Goal: Task Accomplishment & Management: Complete application form

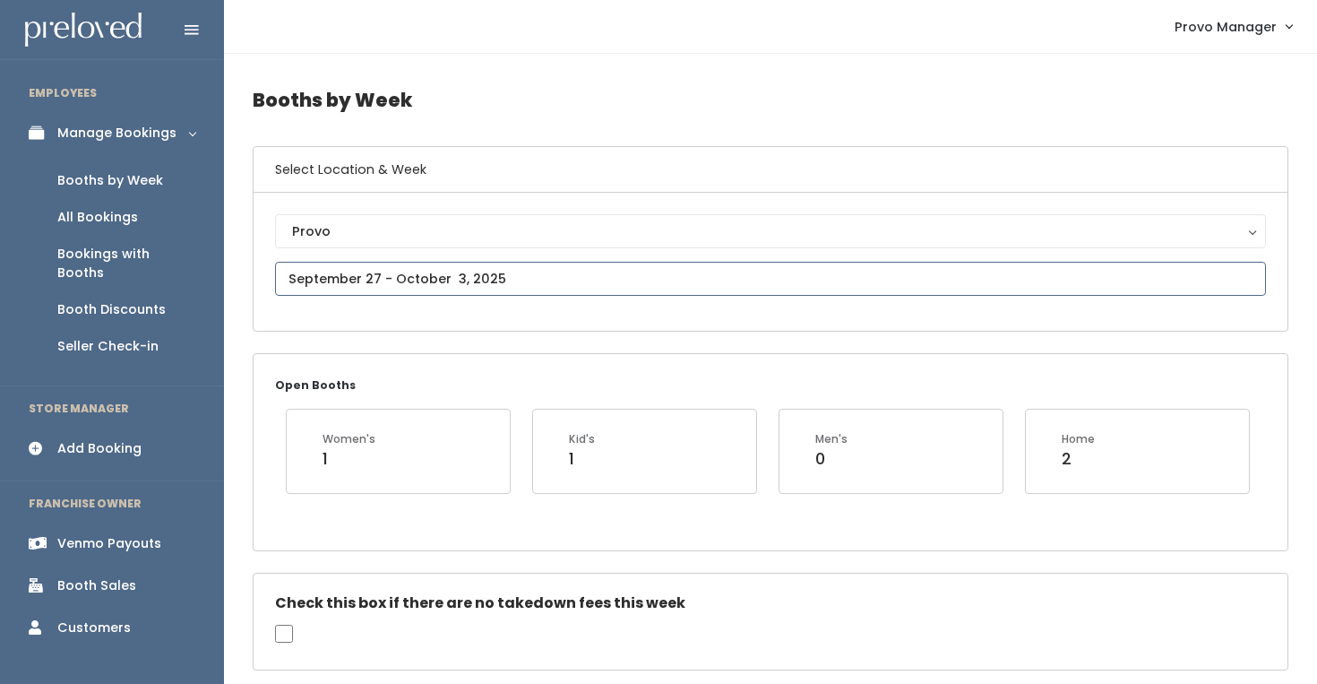
click at [436, 265] on input "text" at bounding box center [770, 279] width 991 height 34
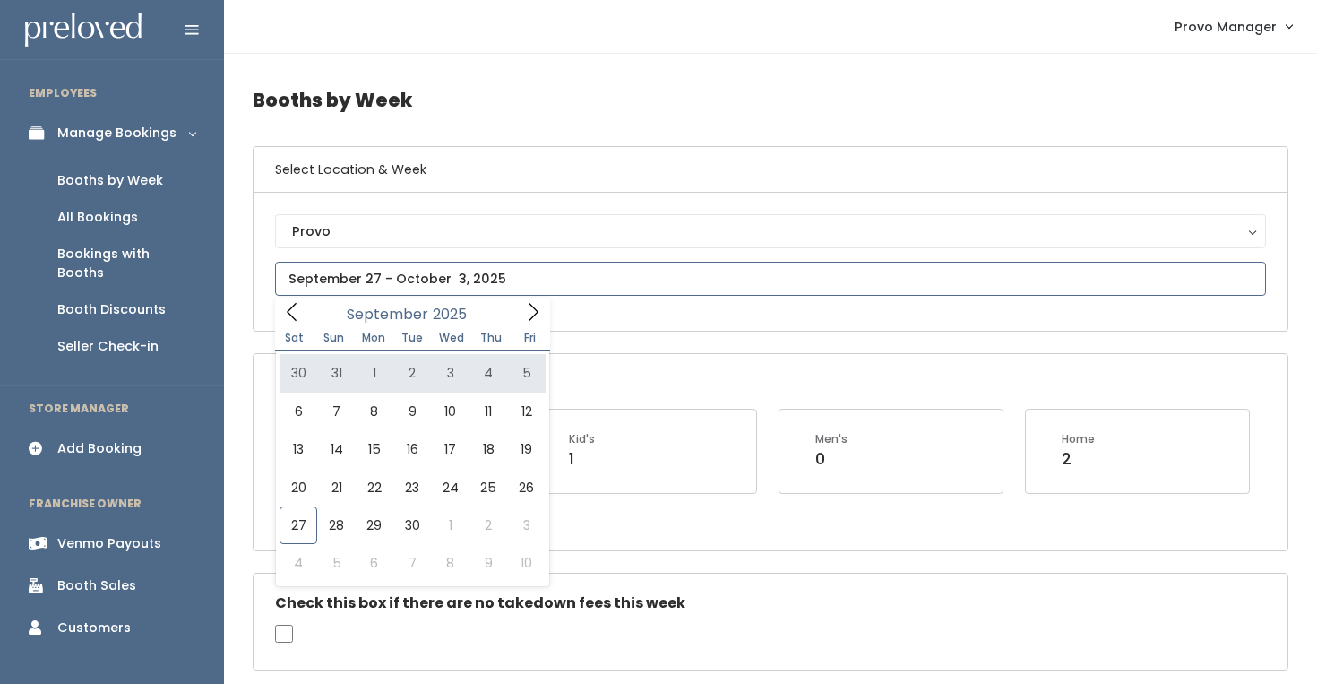
click at [529, 310] on icon at bounding box center [533, 312] width 20 height 20
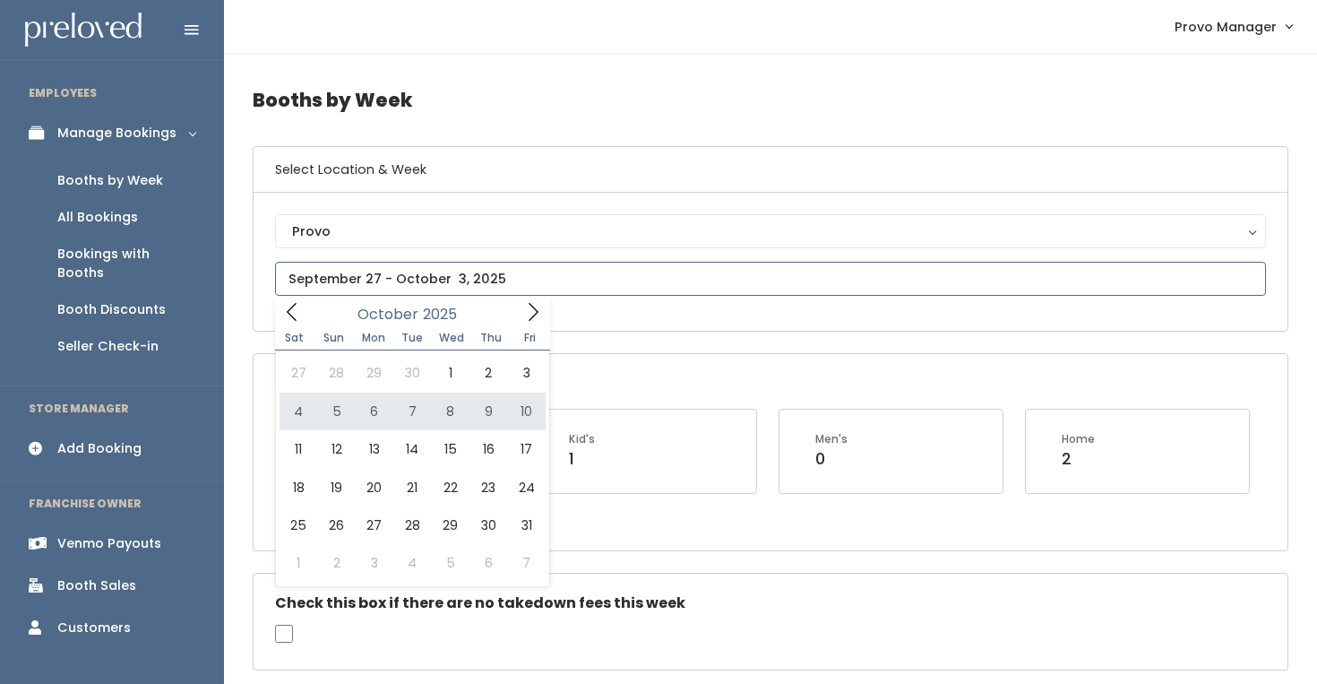
type input "October 4 to October 10"
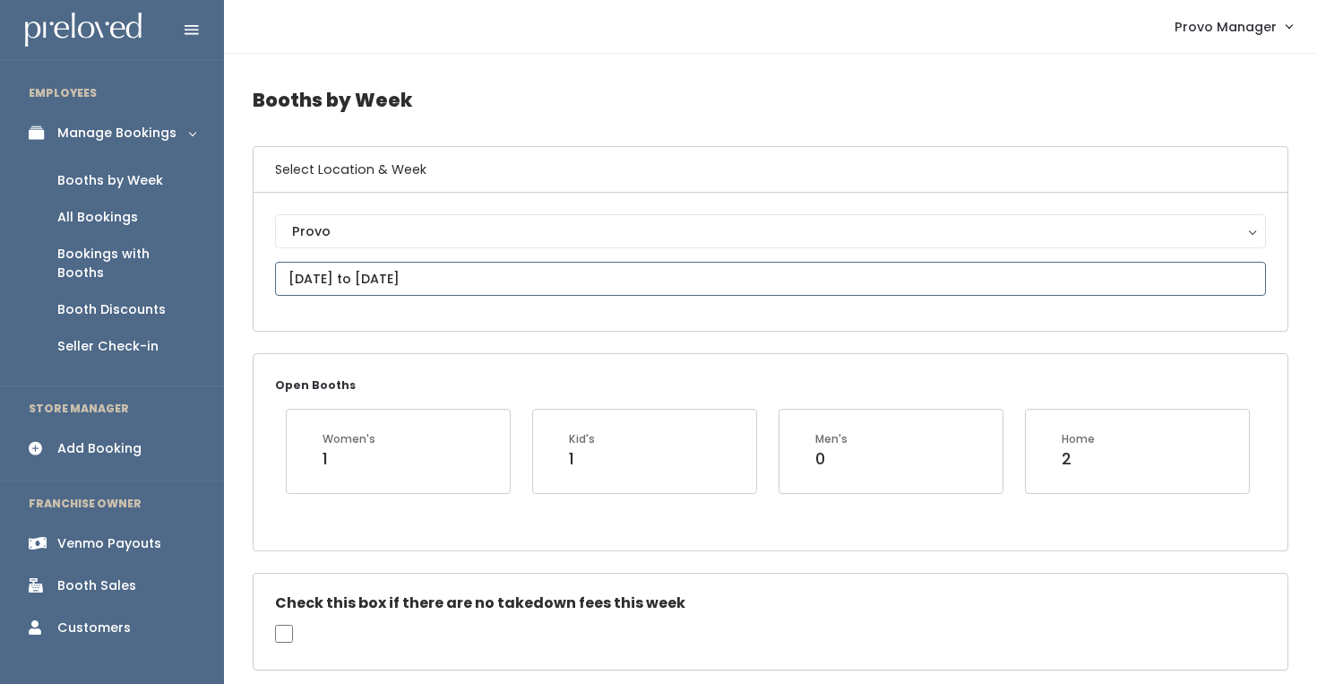
scroll to position [748, 0]
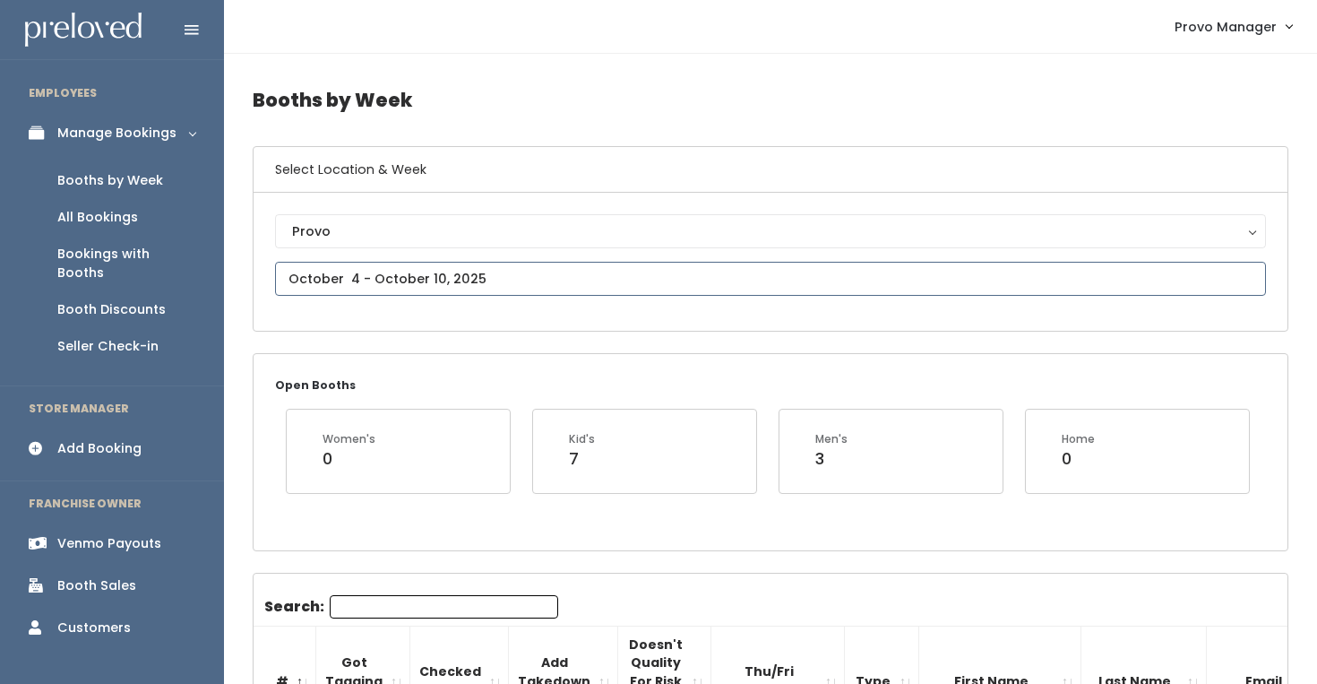
click at [408, 270] on input "text" at bounding box center [770, 279] width 991 height 34
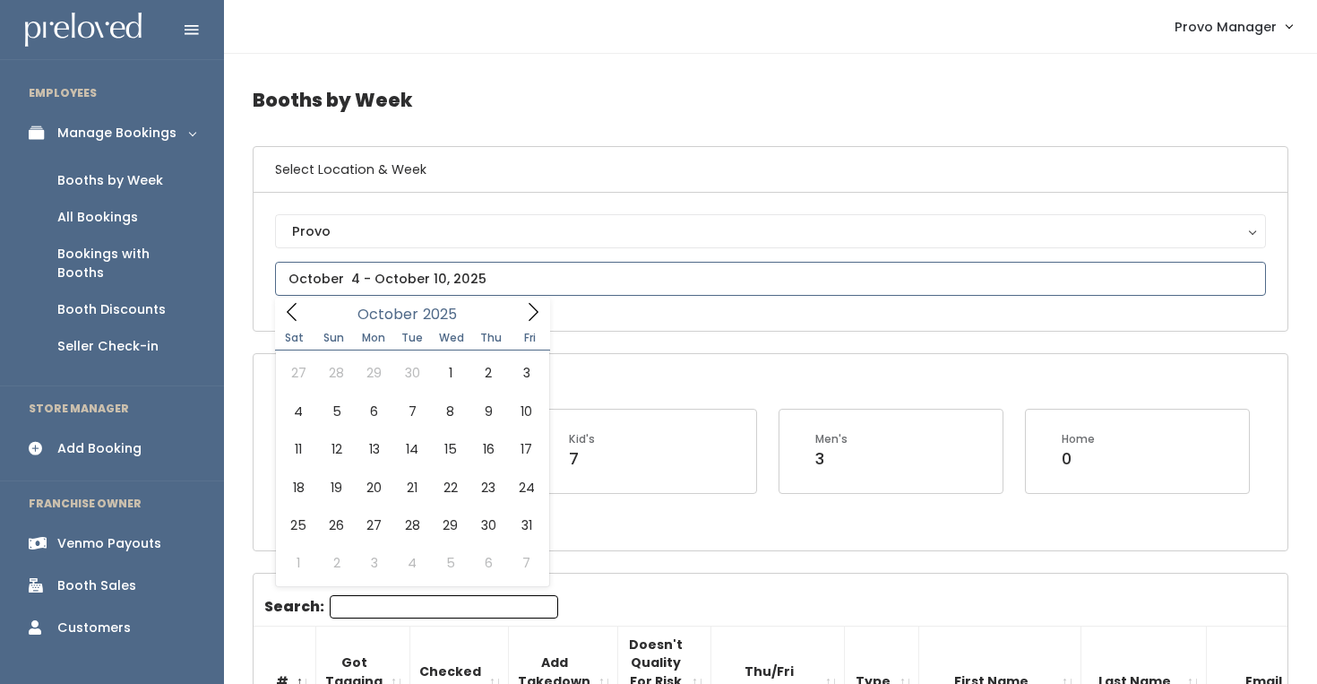
click at [541, 302] on span at bounding box center [533, 311] width 34 height 28
type input "October 11 to October 17"
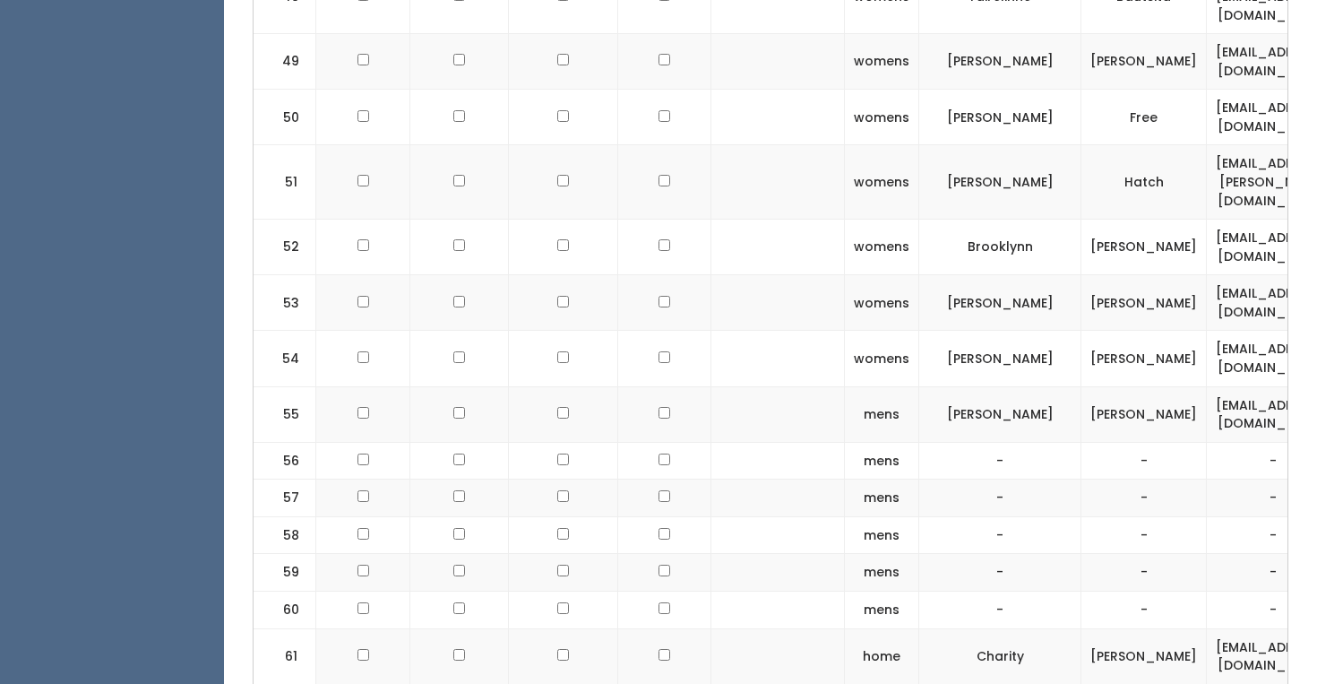
scroll to position [3476, 0]
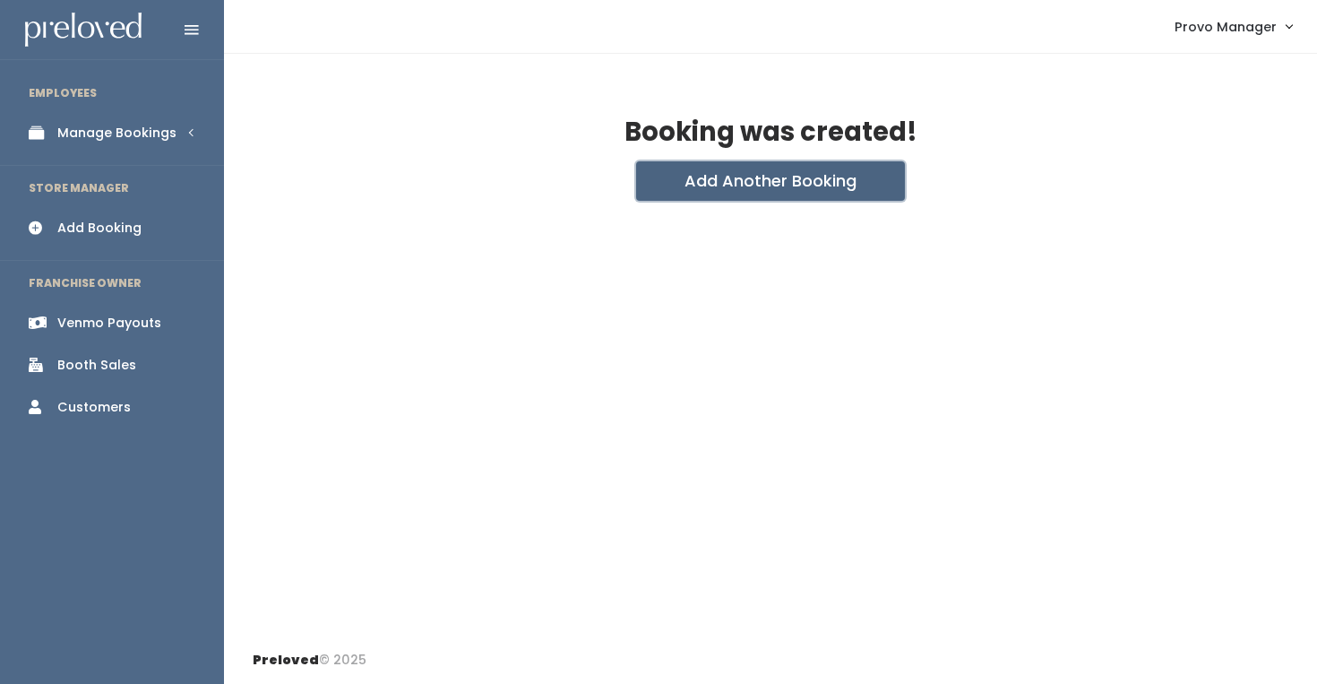
click at [747, 177] on button "Add Another Booking" at bounding box center [770, 180] width 269 height 39
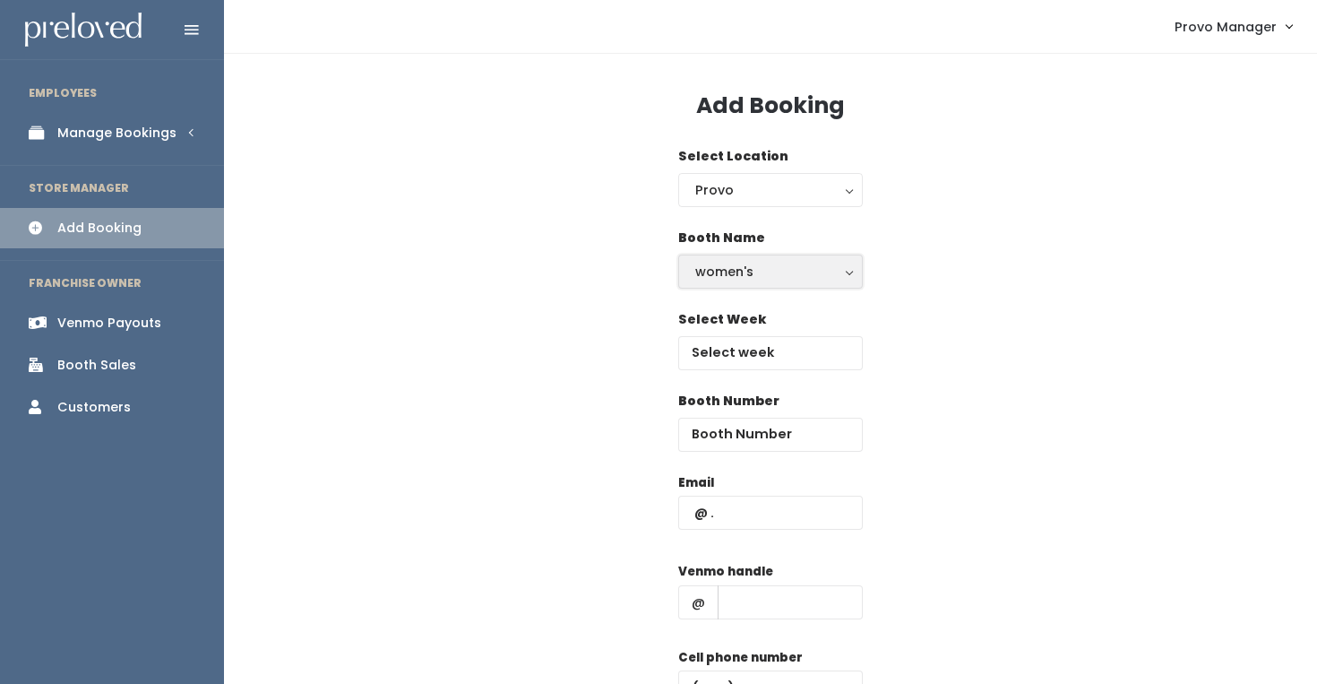
click at [738, 263] on div "women's" at bounding box center [770, 272] width 151 height 20
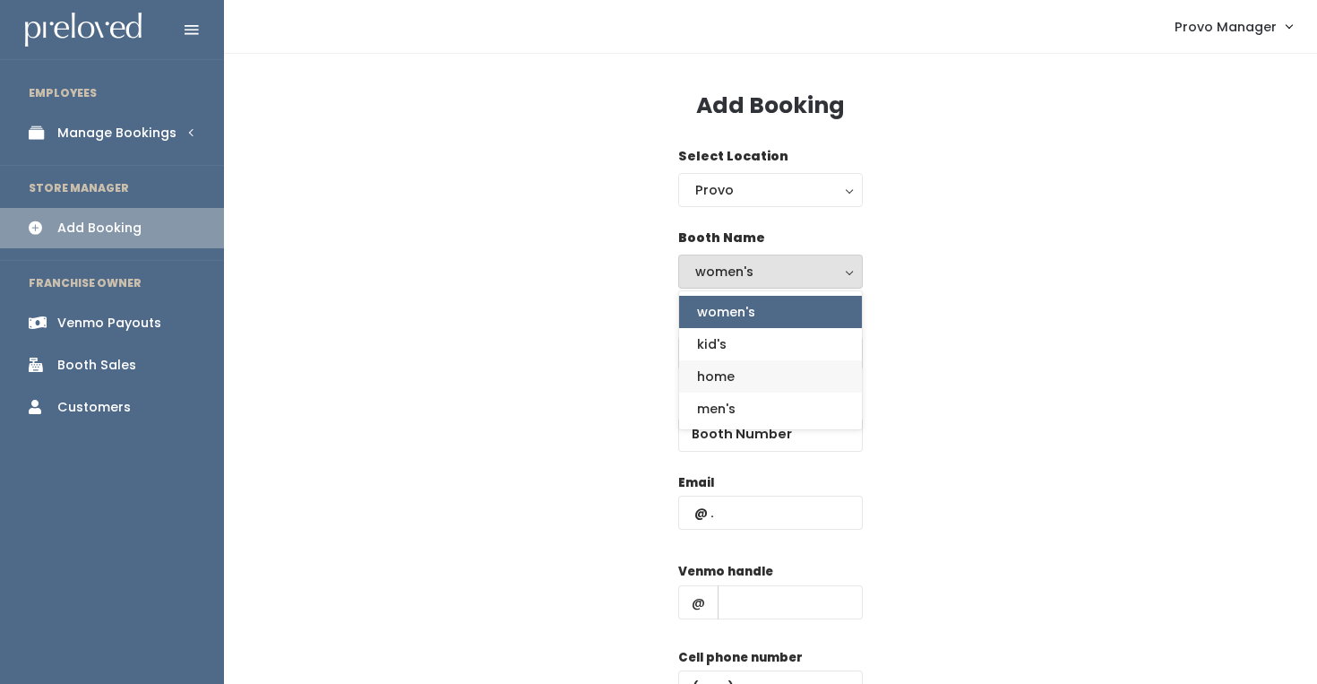
click at [747, 374] on link "home" at bounding box center [770, 376] width 183 height 32
select select "home"
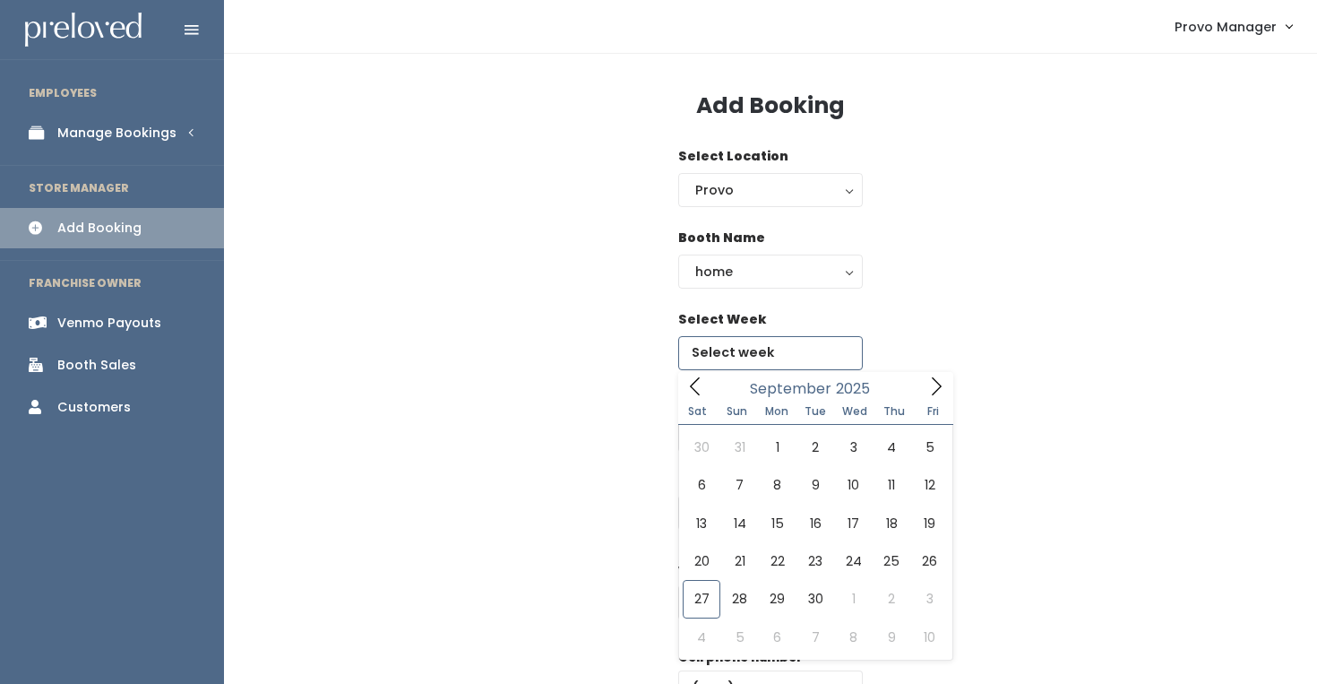
click at [739, 349] on input "text" at bounding box center [770, 353] width 185 height 34
click at [943, 382] on icon at bounding box center [936, 386] width 20 height 20
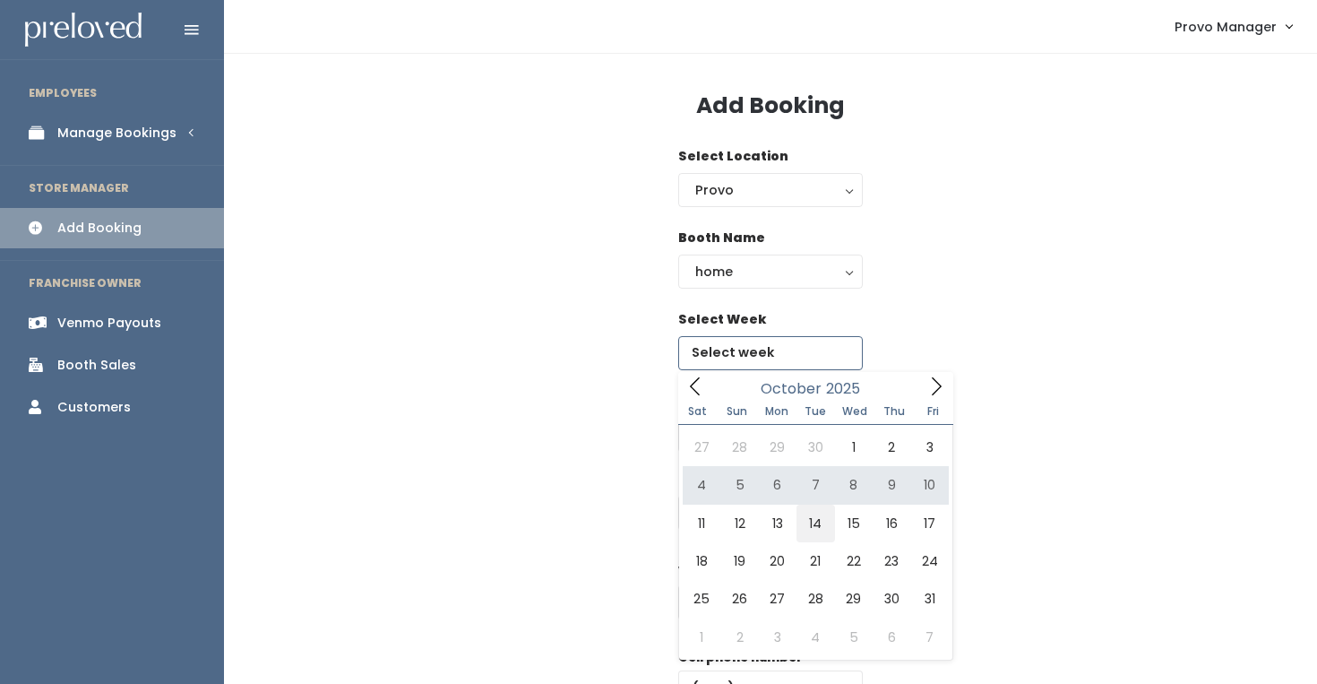
type input "October 11 to October 17"
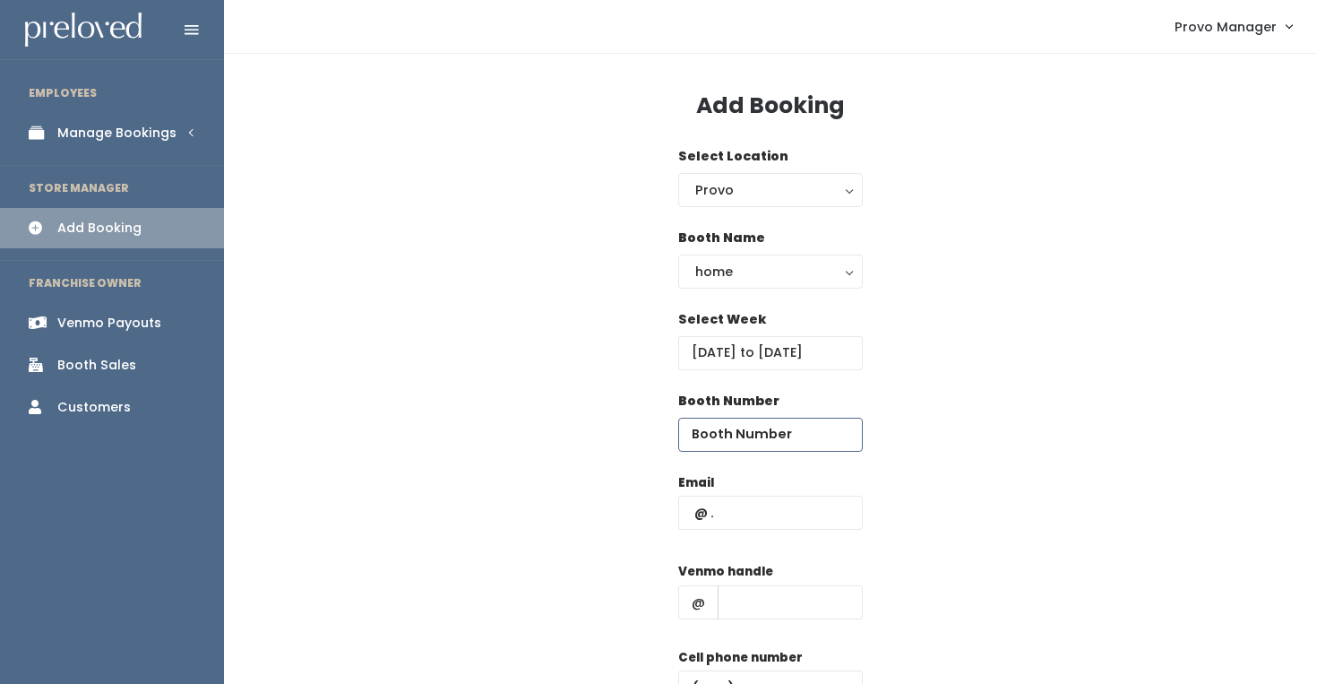
click at [746, 435] on input "number" at bounding box center [770, 435] width 185 height 34
type input "65"
click at [733, 510] on input "text" at bounding box center [770, 512] width 185 height 34
type input "graciana777@yahoo.com"
click at [752, 606] on input "text" at bounding box center [790, 602] width 145 height 34
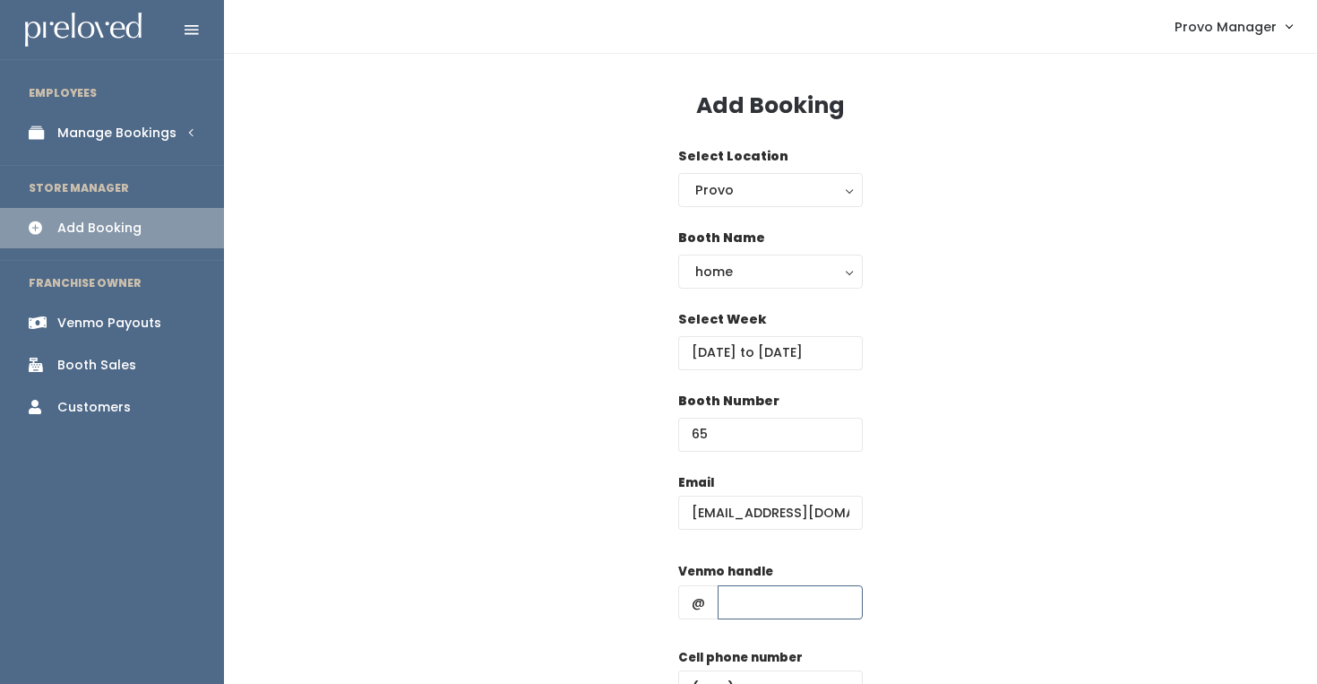
type input "d"
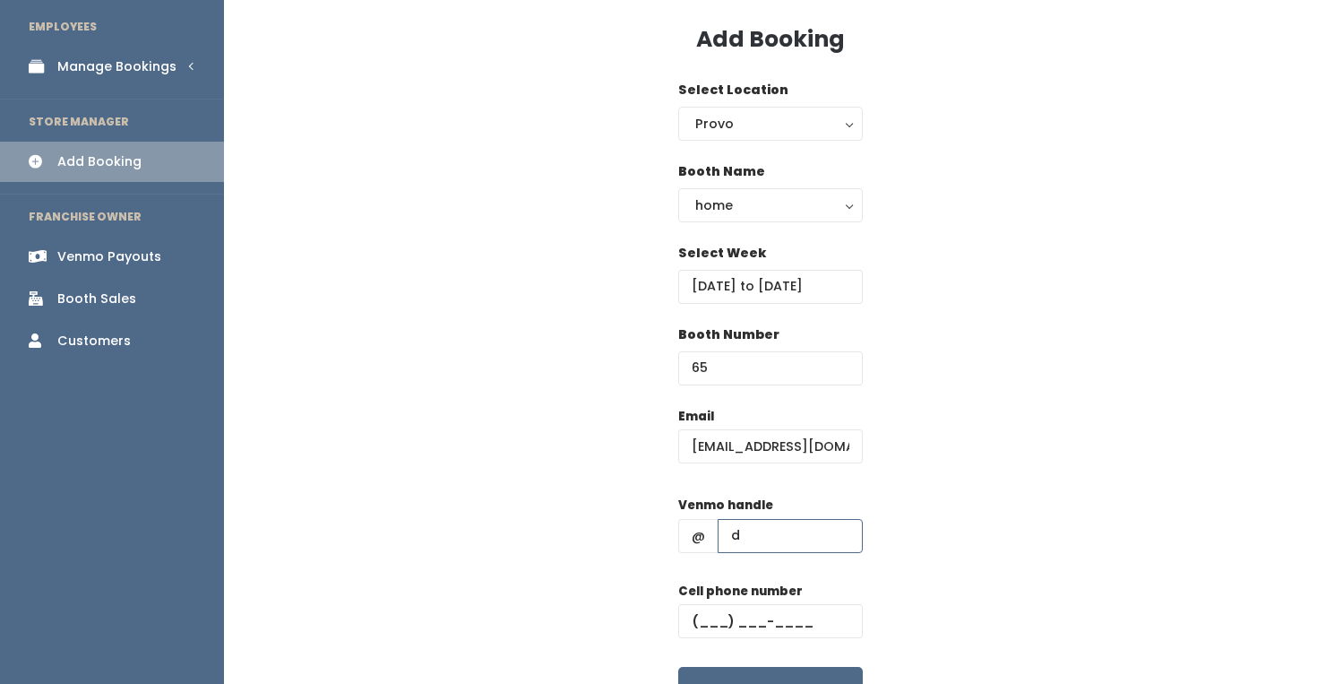
scroll to position [80, 0]
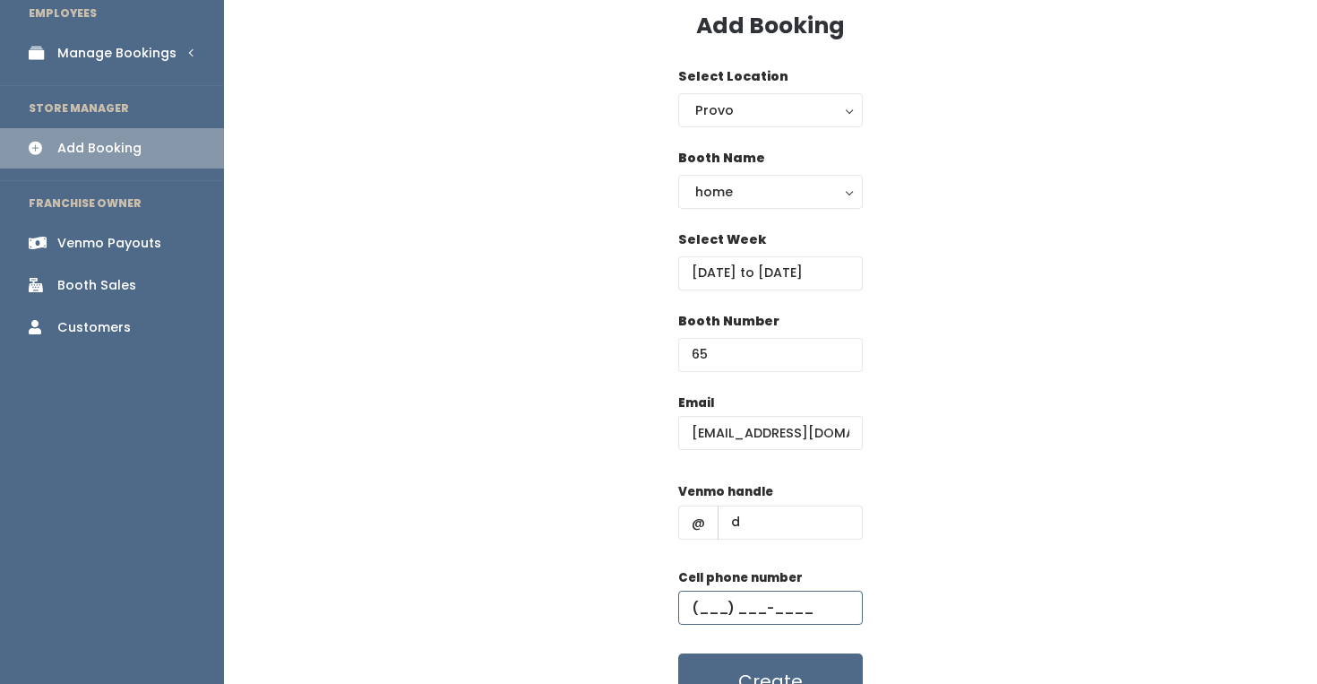
click at [777, 607] on input "text" at bounding box center [770, 607] width 185 height 34
type input "(555) 555-5555"
click at [888, 366] on div "Booth Number 65" at bounding box center [771, 353] width 1036 height 82
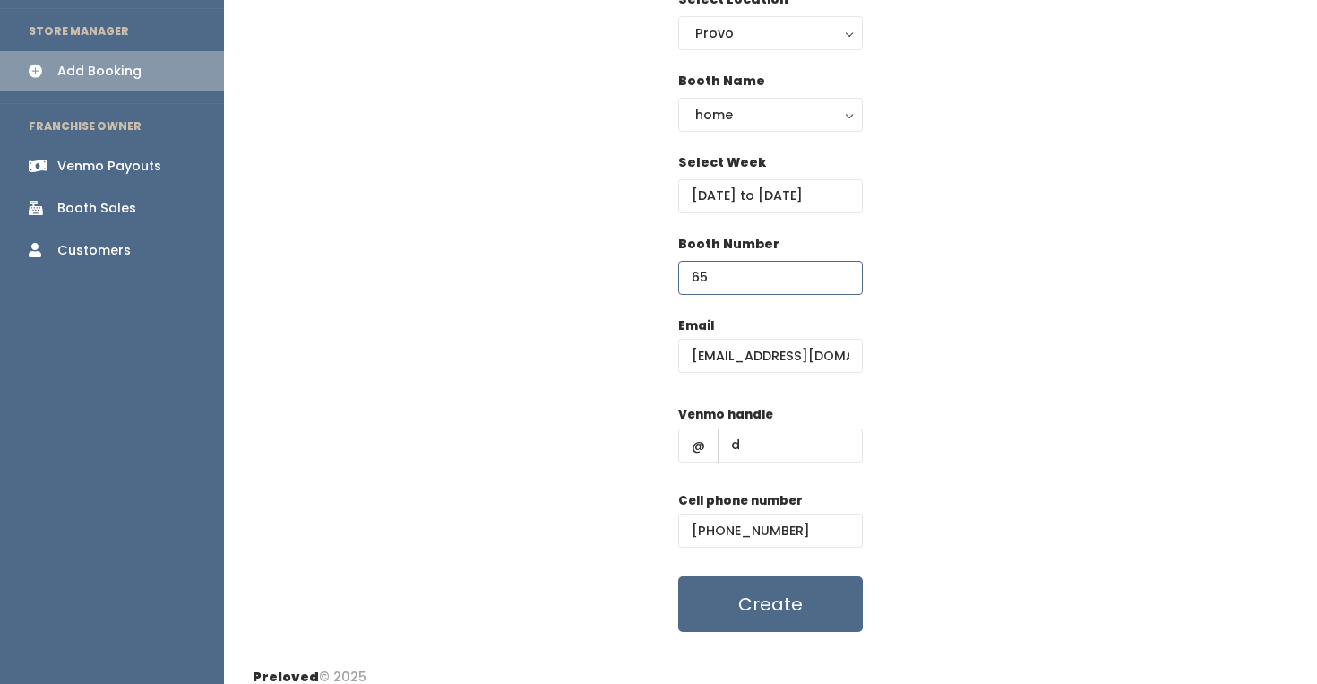
scroll to position [174, 0]
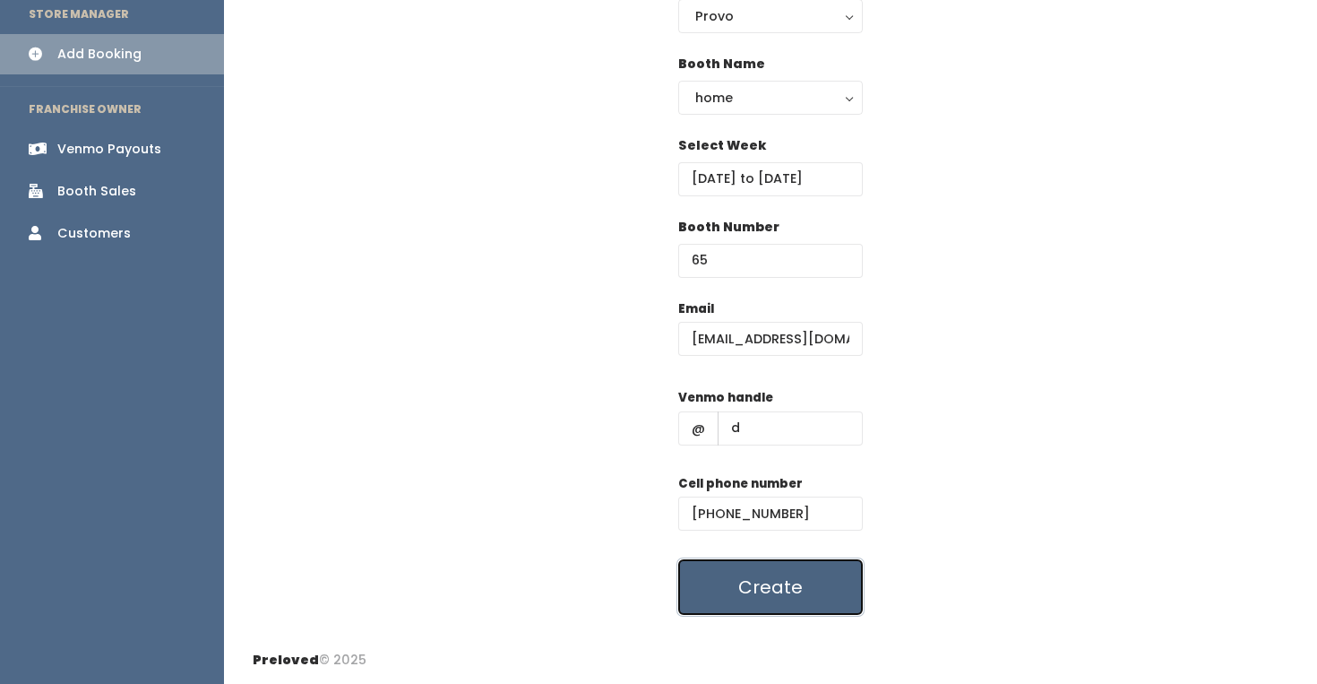
click at [813, 595] on button "Create" at bounding box center [770, 587] width 185 height 56
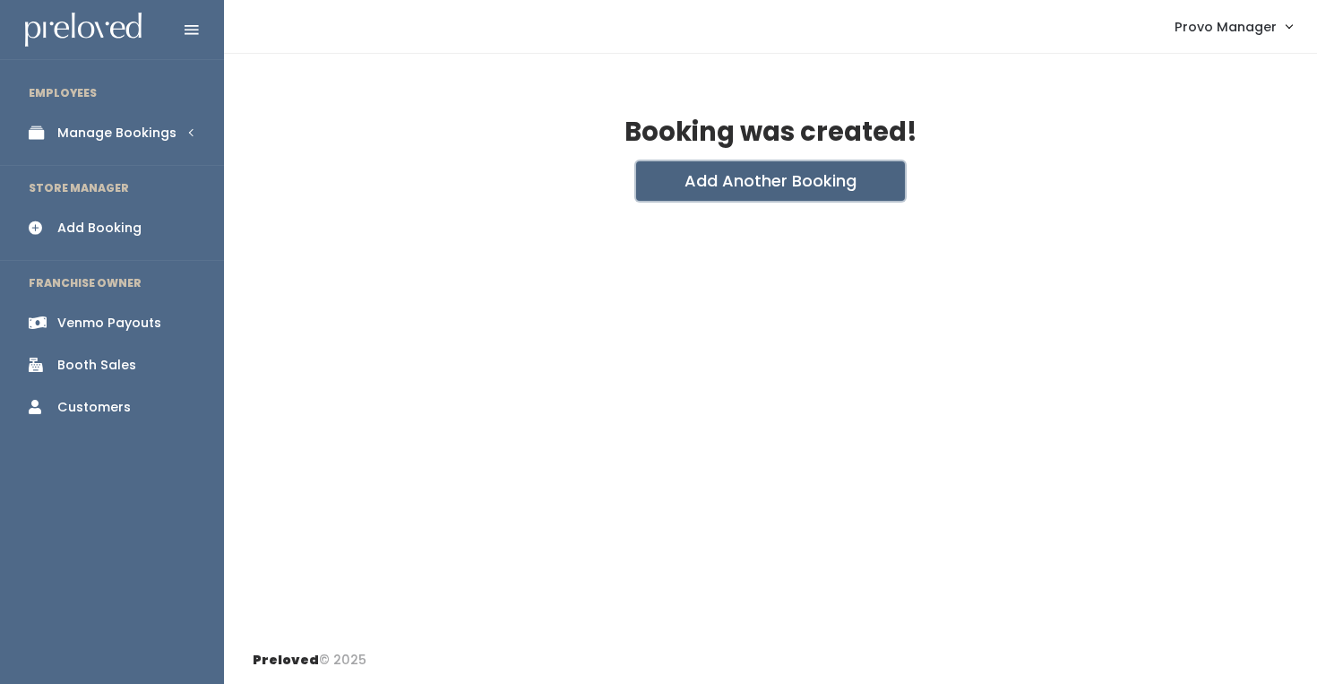
click at [788, 177] on button "Add Another Booking" at bounding box center [770, 180] width 269 height 39
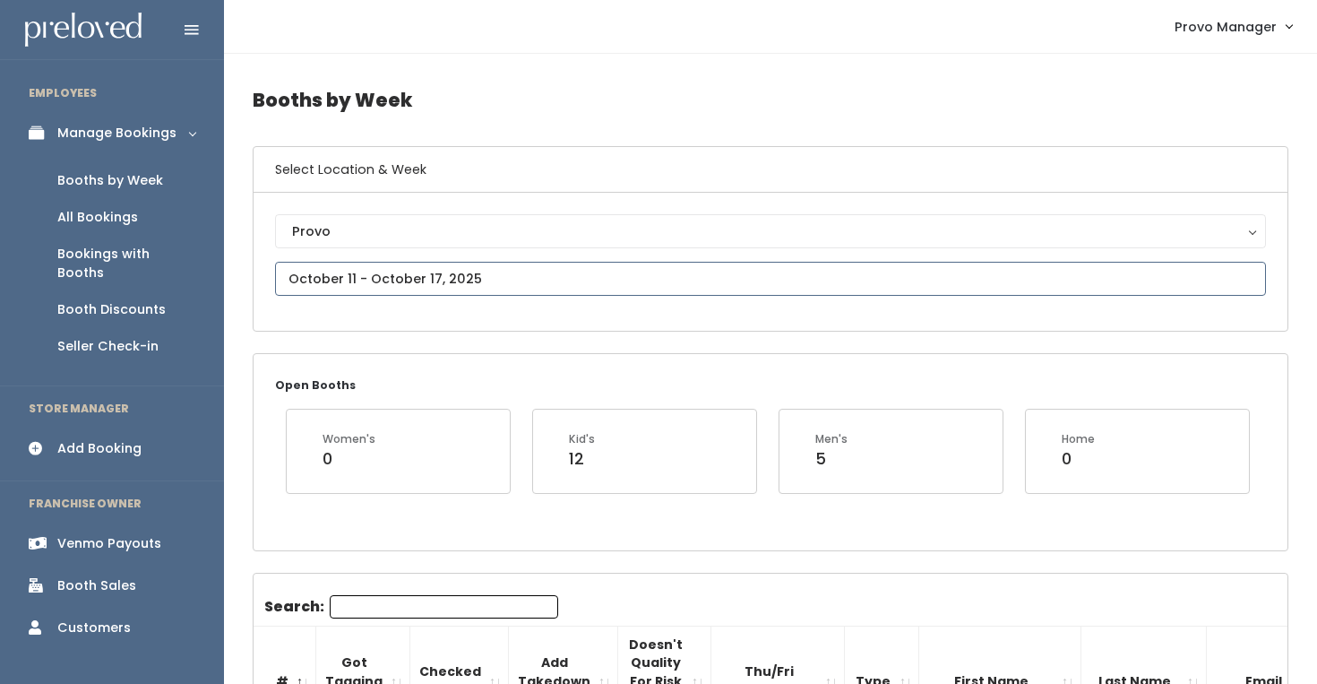
click at [486, 271] on input "text" at bounding box center [770, 279] width 991 height 34
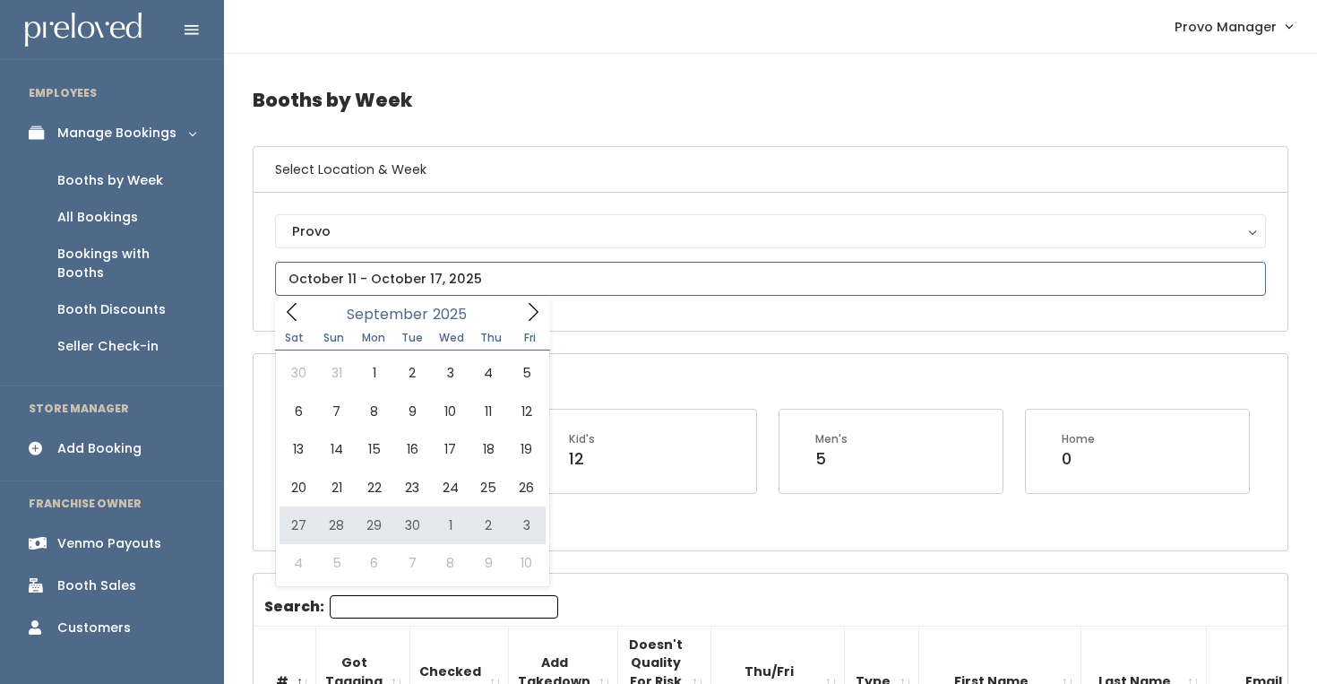
type input "September 27 to October 3"
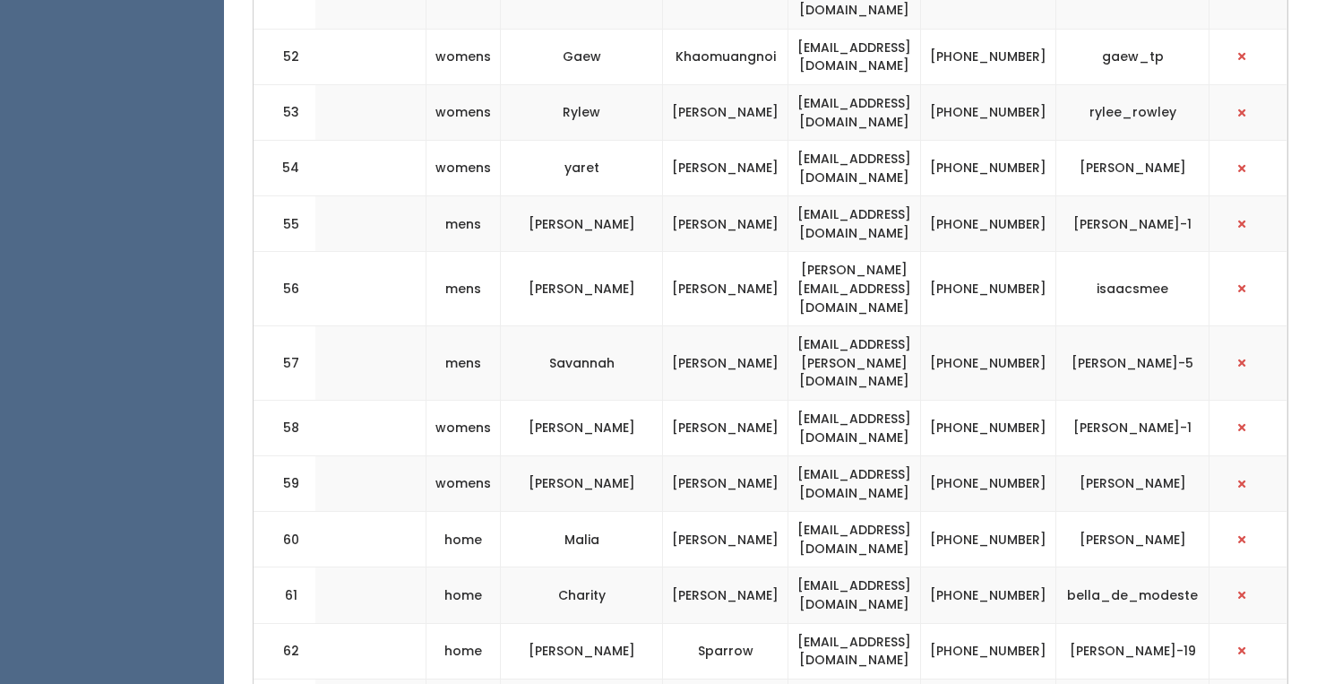
scroll to position [0, 454]
drag, startPoint x: 968, startPoint y: 391, endPoint x: 762, endPoint y: 390, distance: 205.2
click at [788, 623] on td "[EMAIL_ADDRESS][DOMAIN_NAME]" at bounding box center [854, 651] width 133 height 56
copy td "[EMAIL_ADDRESS][DOMAIN_NAME]"
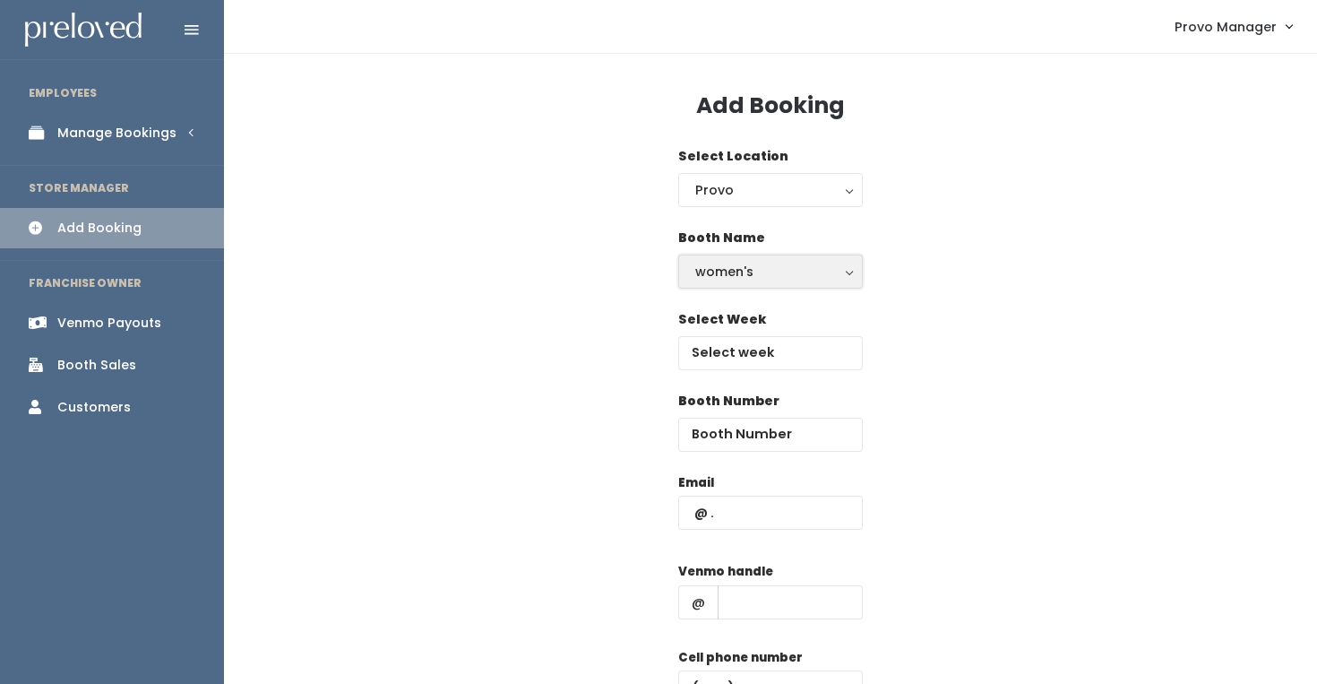
click at [754, 270] on div "women's" at bounding box center [770, 272] width 151 height 20
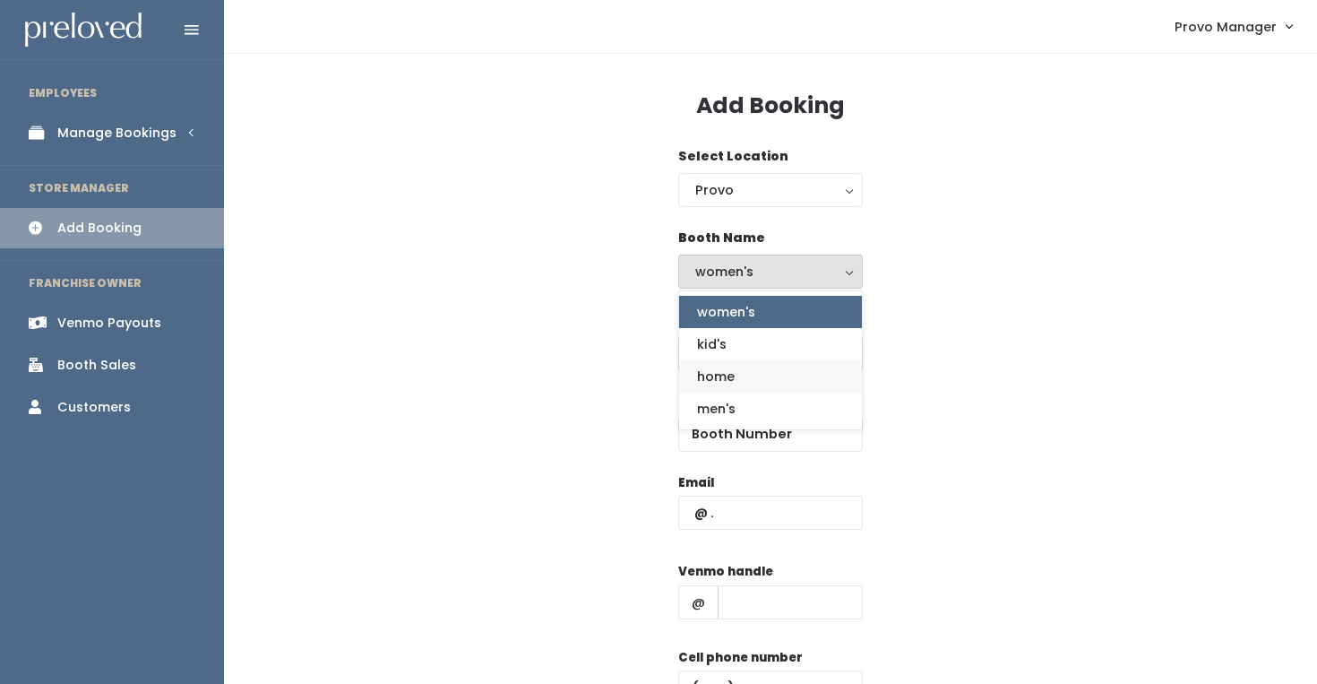
click at [751, 373] on link "home" at bounding box center [770, 376] width 183 height 32
select select "home"
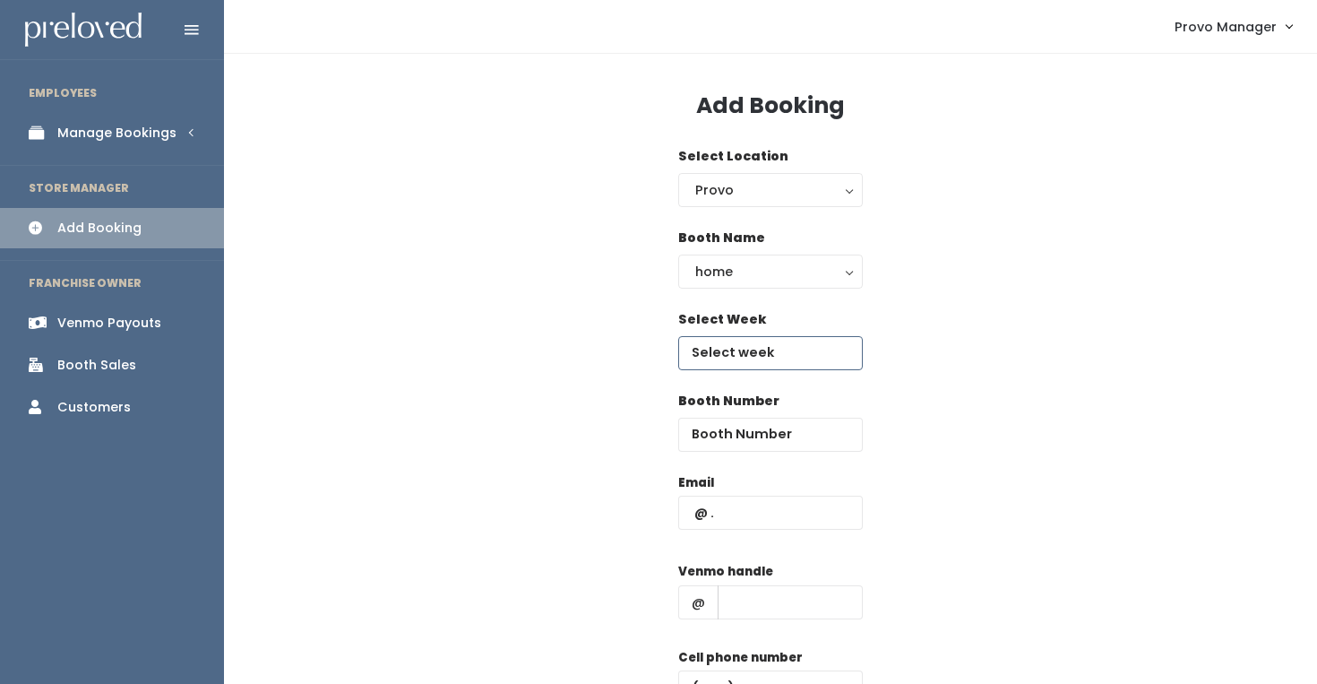
click at [742, 354] on input "text" at bounding box center [770, 353] width 185 height 34
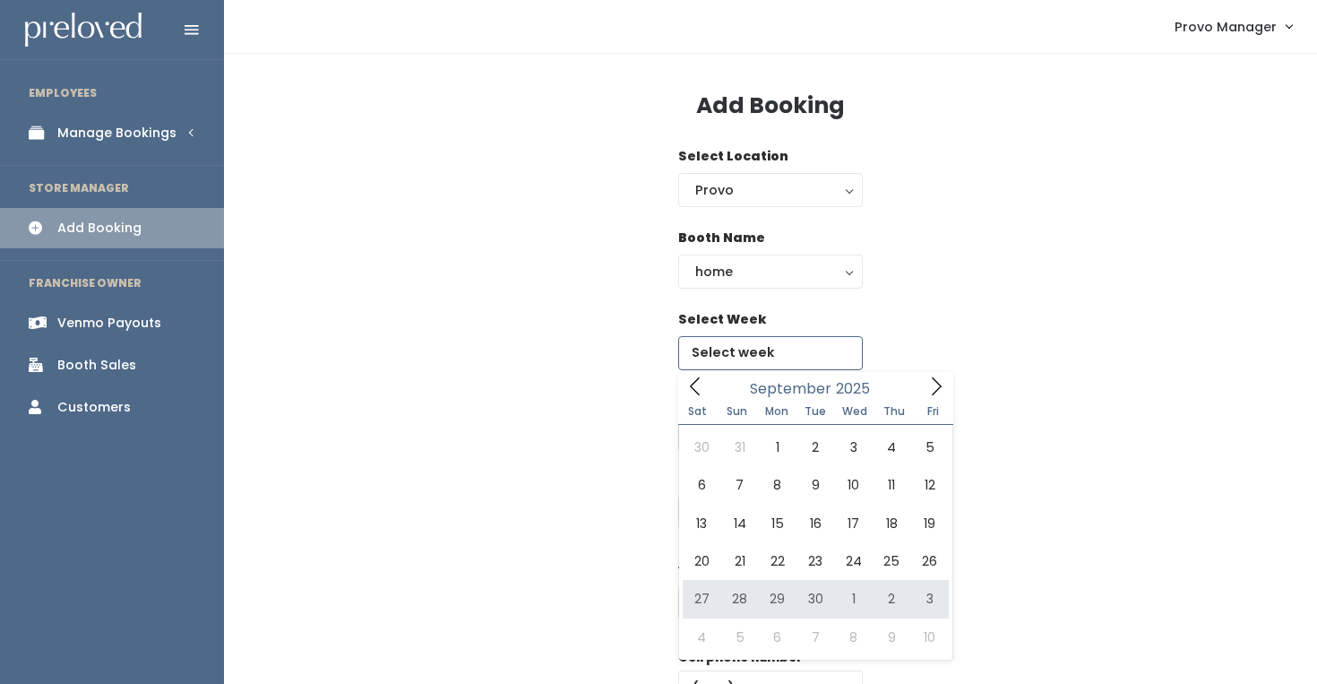
type input "[DATE] to [DATE]"
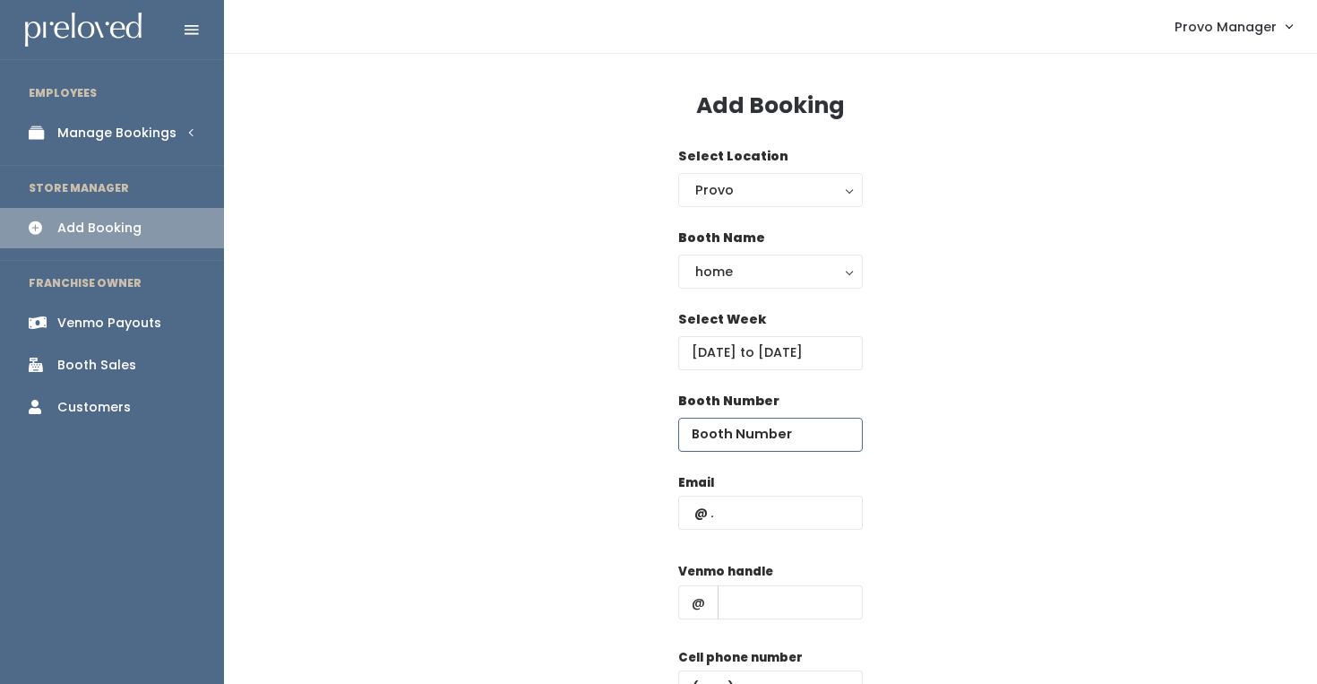
click at [753, 421] on input "number" at bounding box center [770, 435] width 185 height 34
type input "63"
click at [797, 514] on input "text" at bounding box center [770, 512] width 185 height 34
click at [745, 599] on input "text" at bounding box center [790, 602] width 145 height 34
type input "d"
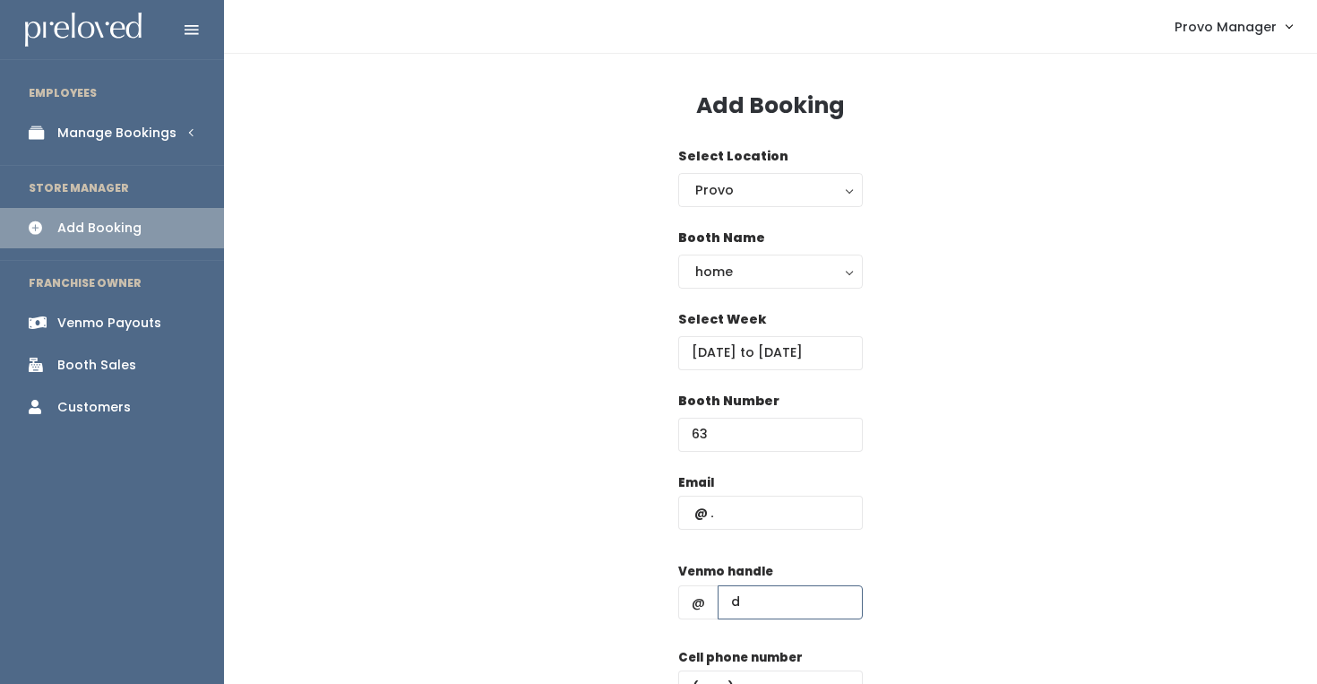
scroll to position [34, 0]
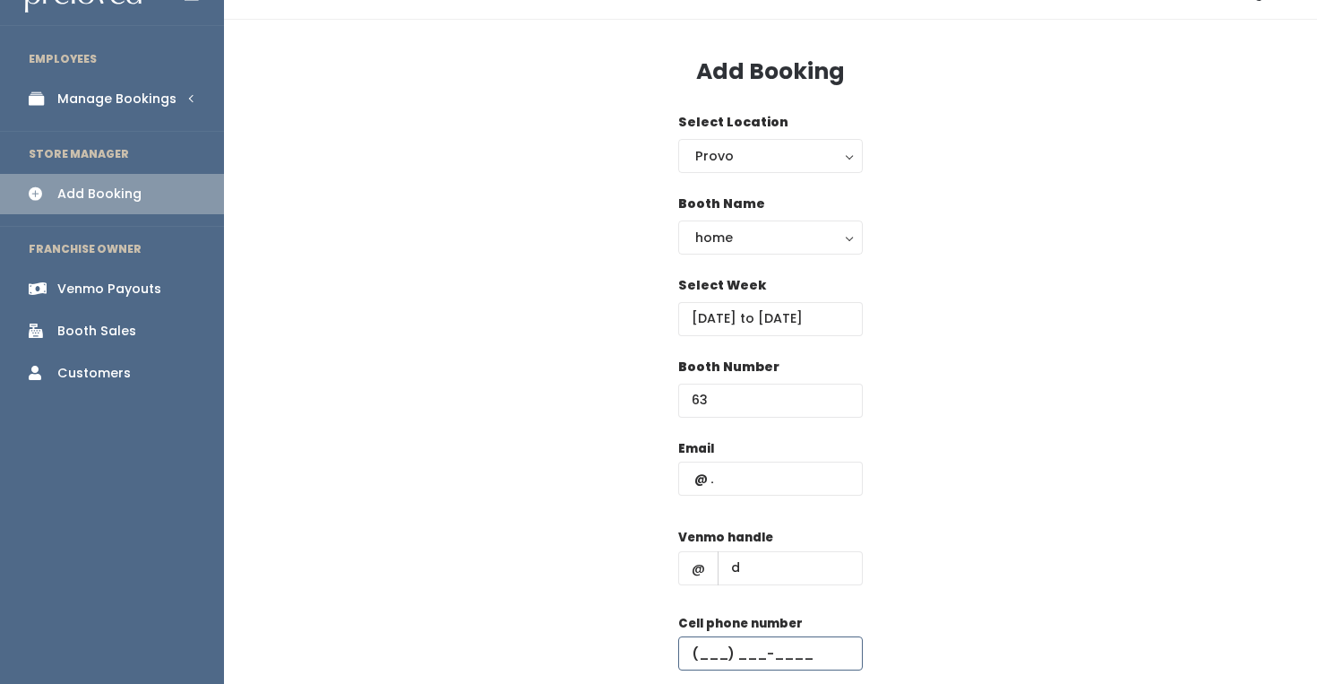
click at [794, 649] on input "text" at bounding box center [770, 653] width 185 height 34
type input "[PHONE_NUMBER]"
click at [763, 485] on input "text" at bounding box center [770, 478] width 185 height 34
paste input "[EMAIL_ADDRESS][DOMAIN_NAME]"
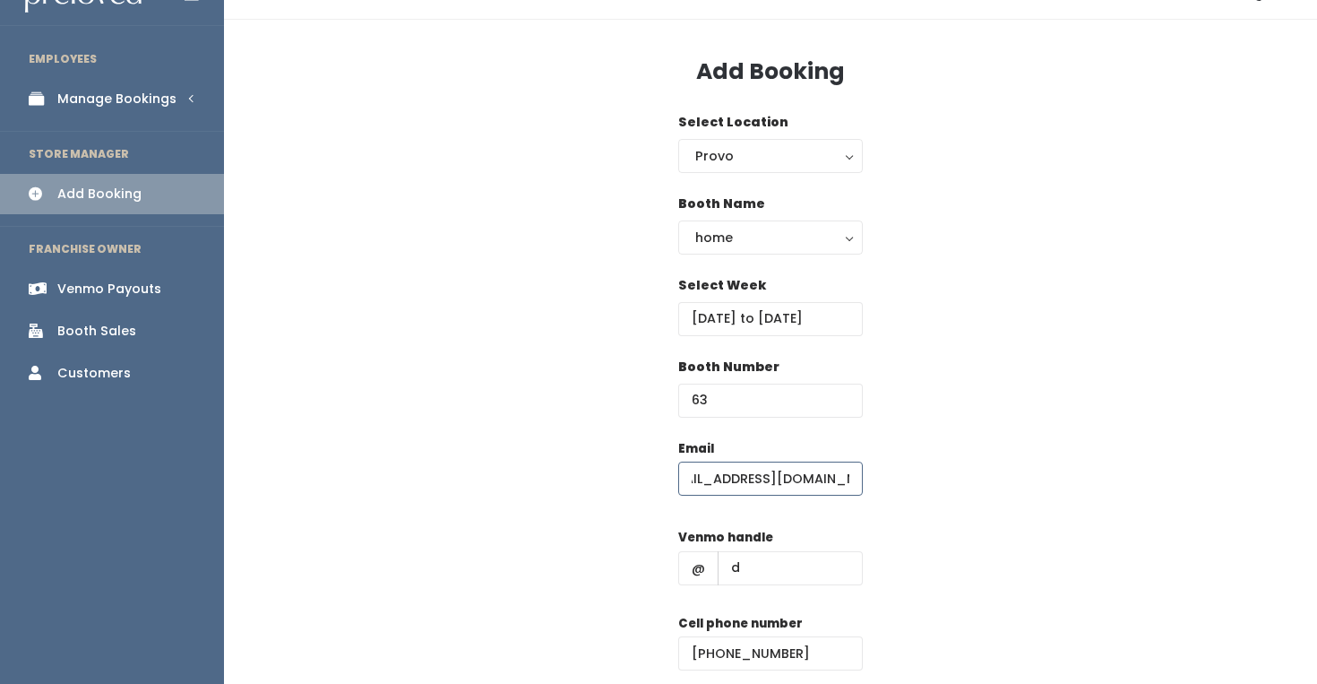
type input "[EMAIL_ADDRESS][DOMAIN_NAME]"
click at [952, 485] on div "Email [EMAIL_ADDRESS][DOMAIN_NAME] Venmo handle @ d Cell phone number [PHONE_NU…" at bounding box center [771, 597] width 1036 height 316
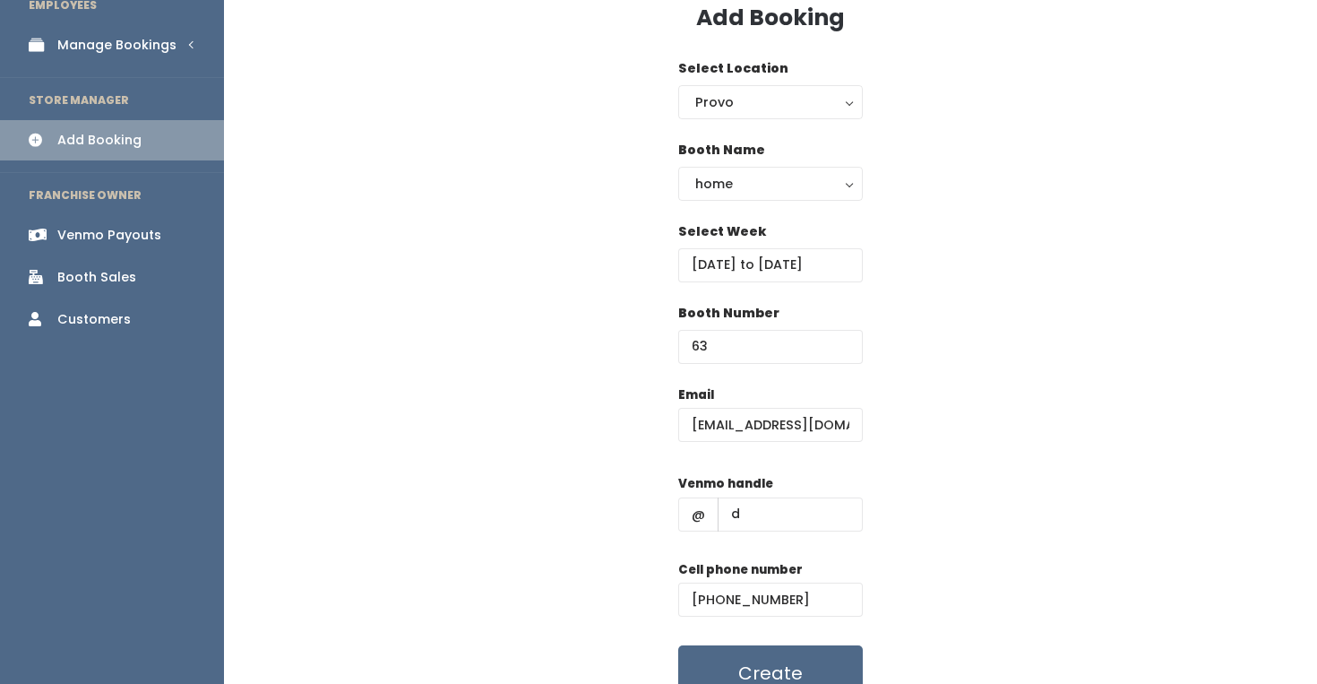
scroll to position [87, 0]
click at [803, 672] on button "Create" at bounding box center [770, 674] width 185 height 56
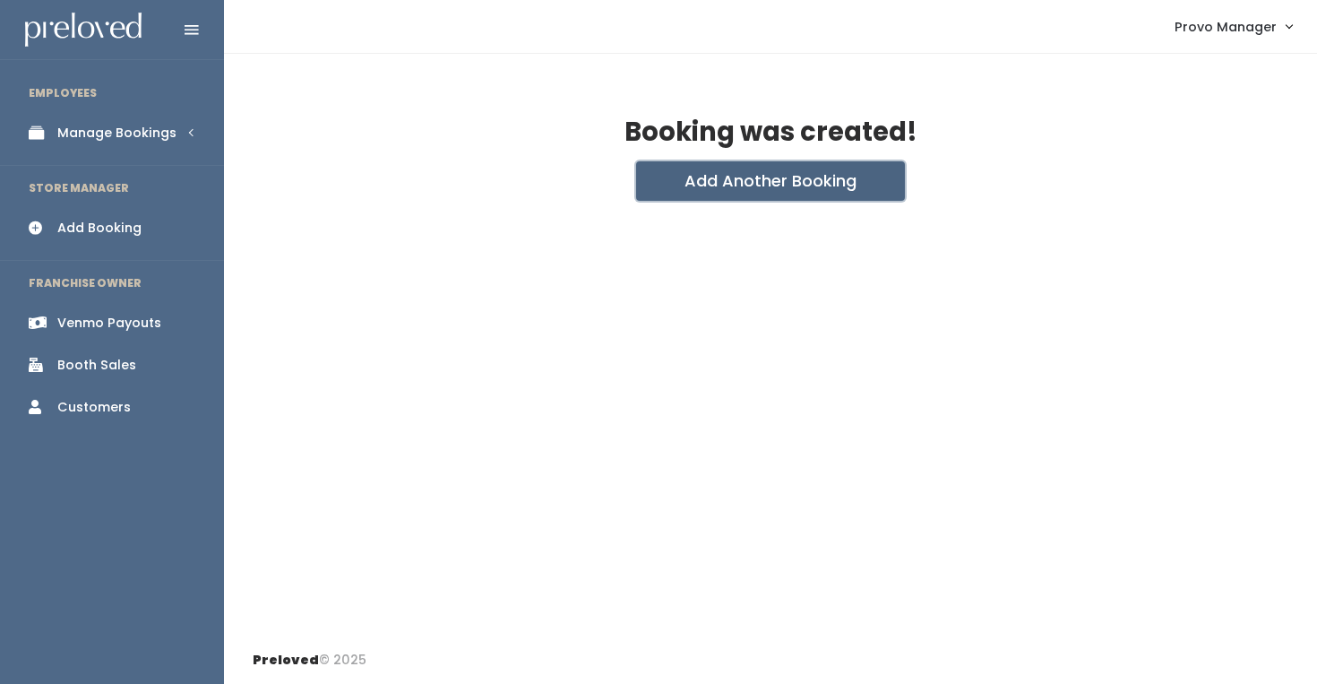
click at [759, 192] on button "Add Another Booking" at bounding box center [770, 180] width 269 height 39
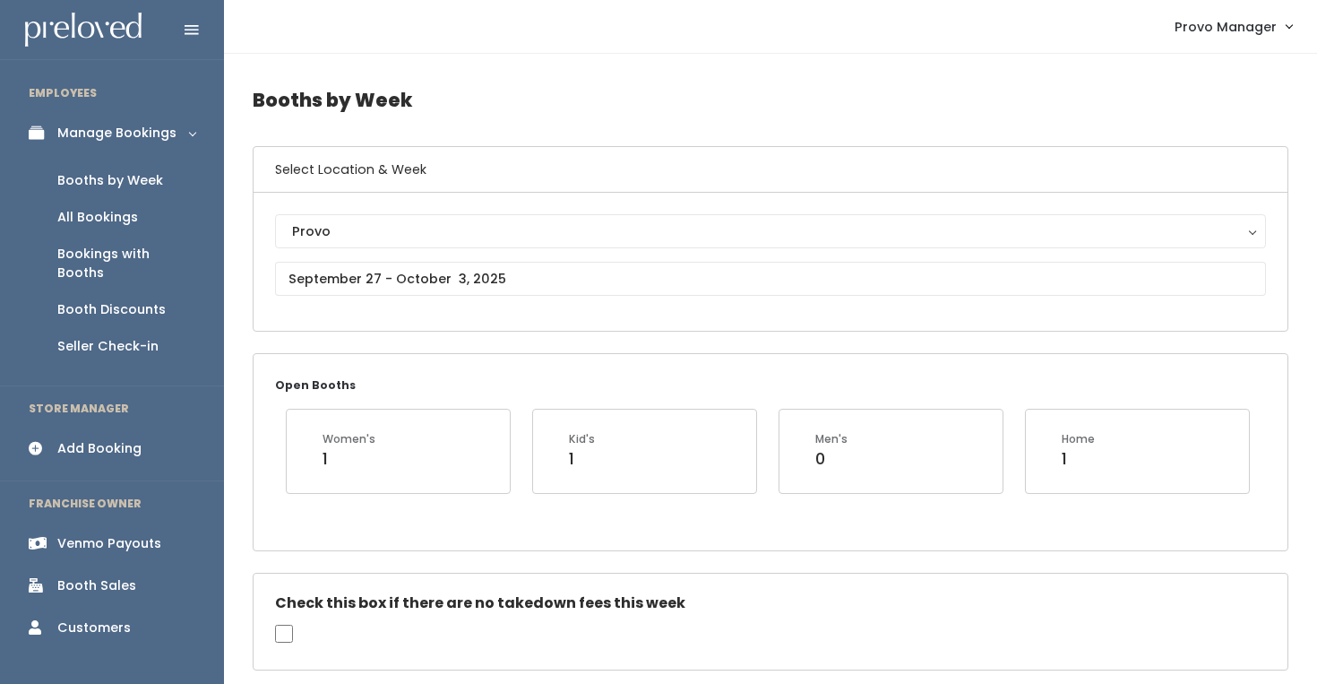
click at [424, 259] on div "Provo Provo" at bounding box center [770, 261] width 991 height 95
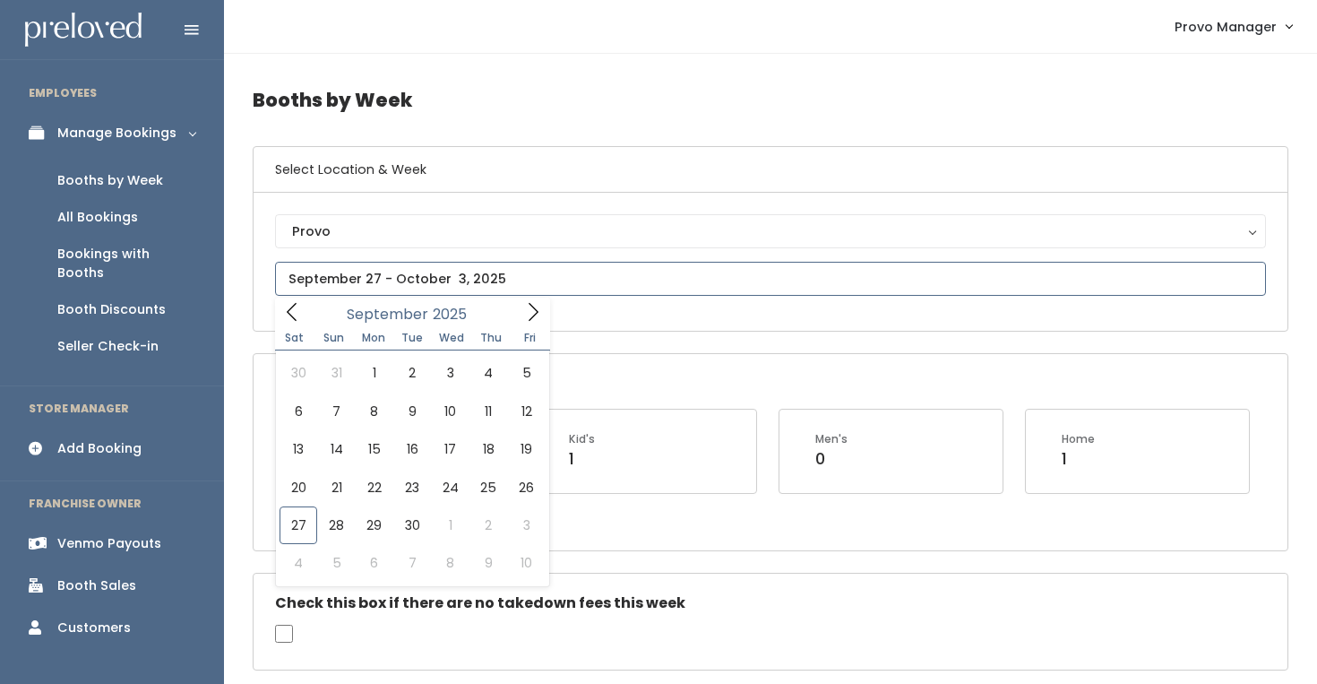
click at [421, 280] on input "text" at bounding box center [770, 279] width 991 height 34
type input "[DATE] to [DATE]"
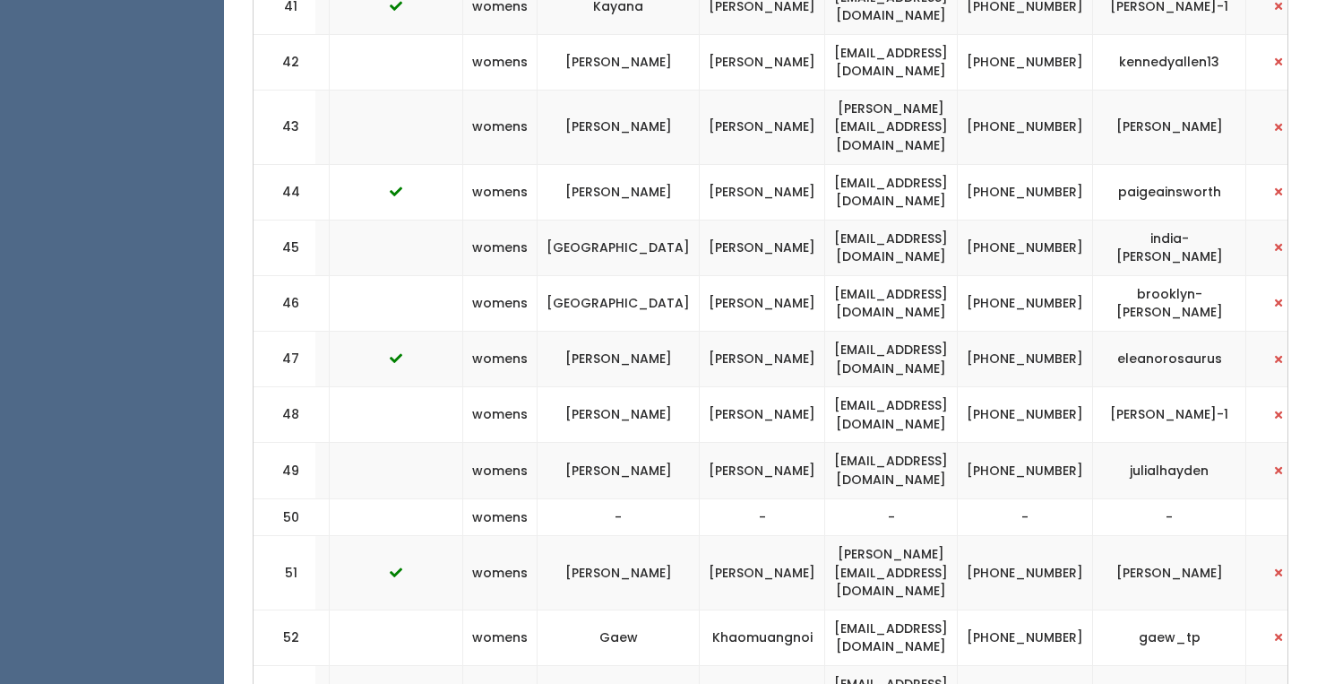
scroll to position [3302, 0]
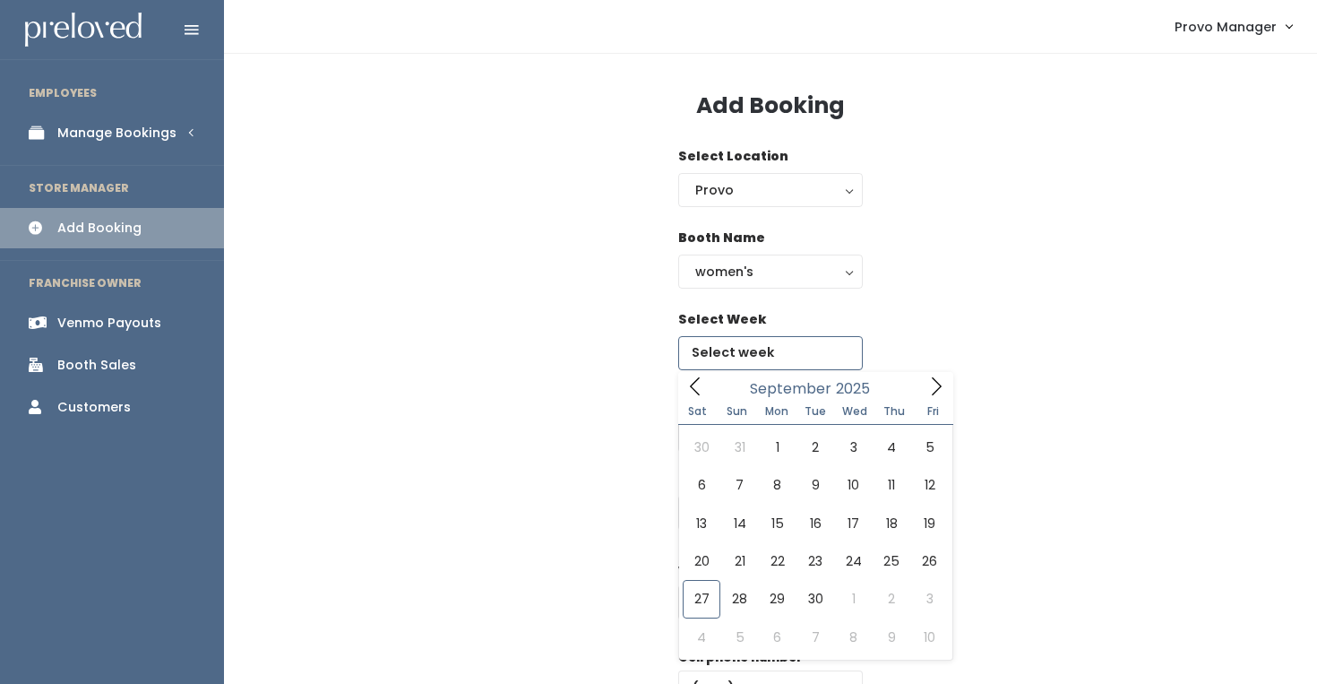
click at [772, 354] on input "text" at bounding box center [770, 353] width 185 height 34
type input "[DATE] to [DATE]"
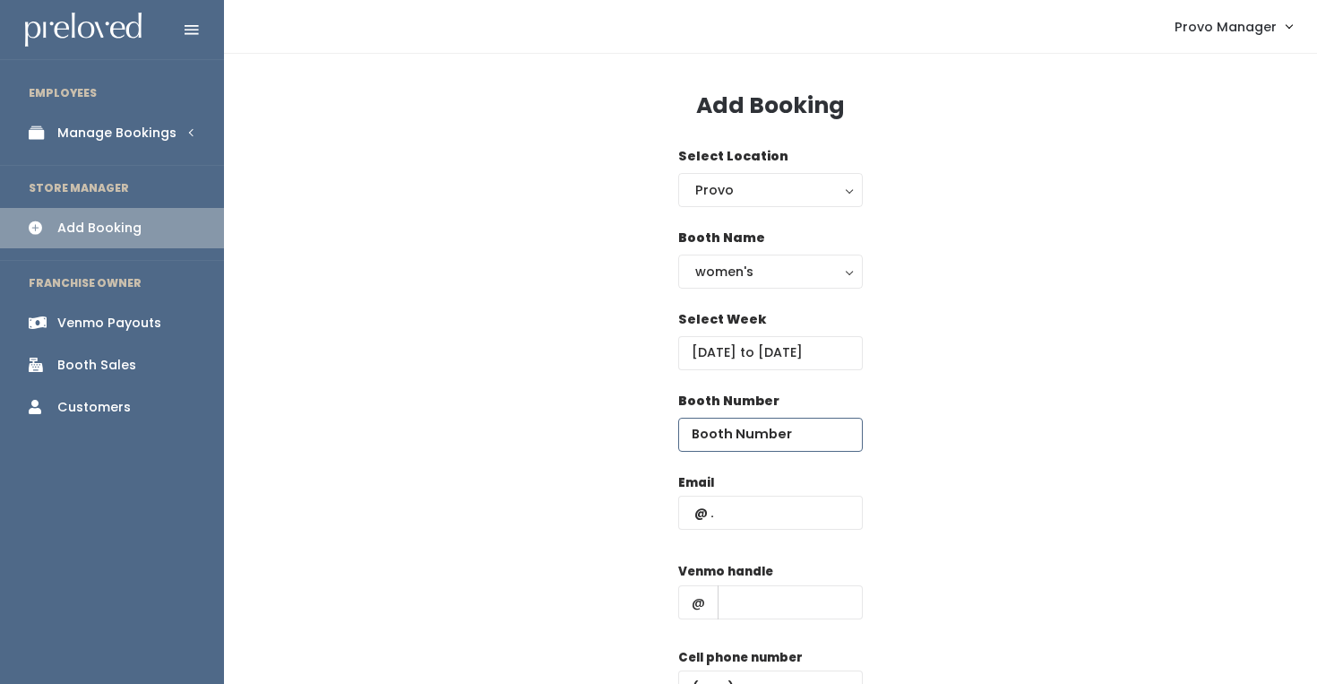
click at [721, 429] on input "number" at bounding box center [770, 435] width 185 height 34
type input "50"
click at [741, 599] on input "text" at bounding box center [790, 602] width 145 height 34
type input "d"
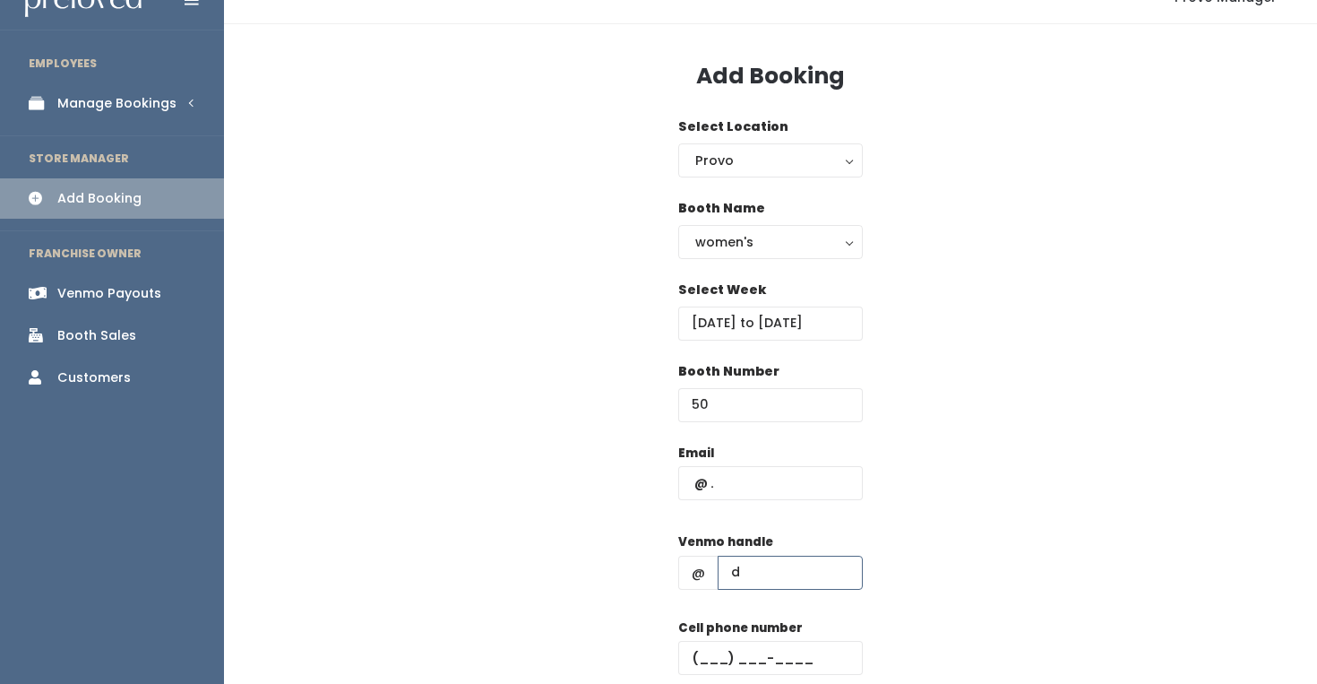
scroll to position [41, 0]
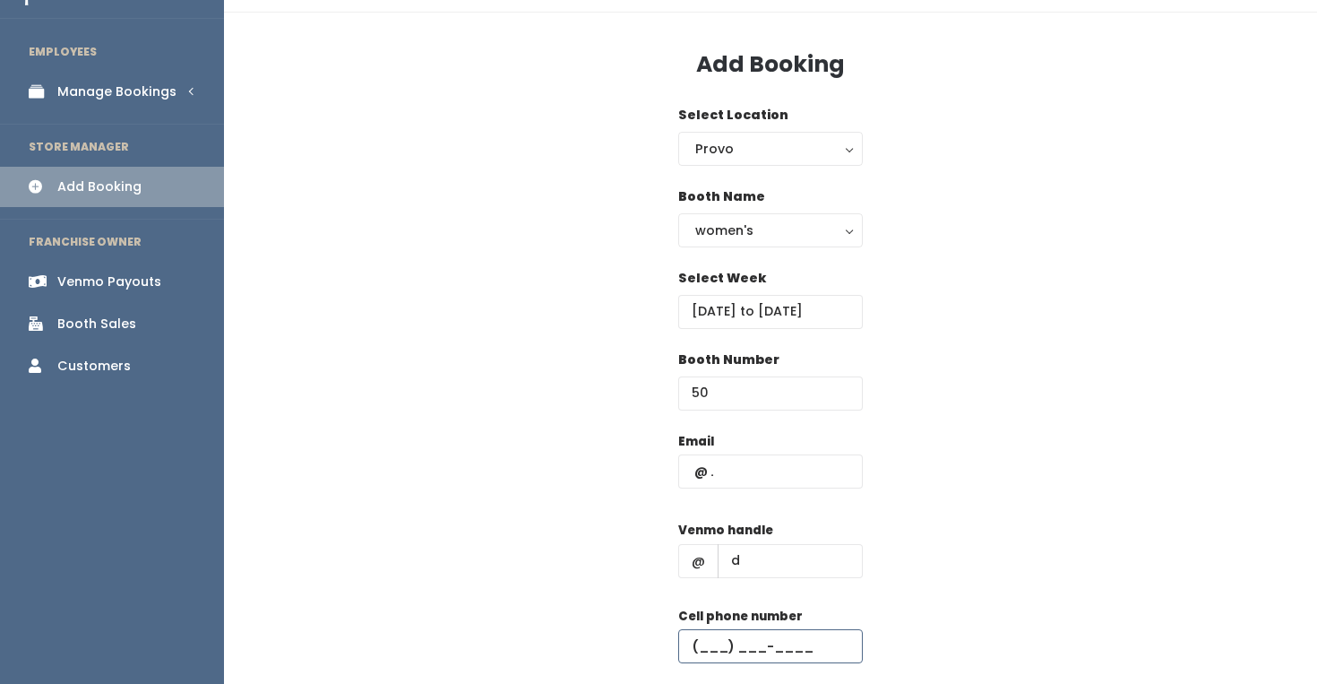
click at [778, 633] on input "text" at bounding box center [770, 646] width 185 height 34
type input "[PHONE_NUMBER]"
click at [641, 380] on div "Booth Number 50" at bounding box center [771, 391] width 1036 height 82
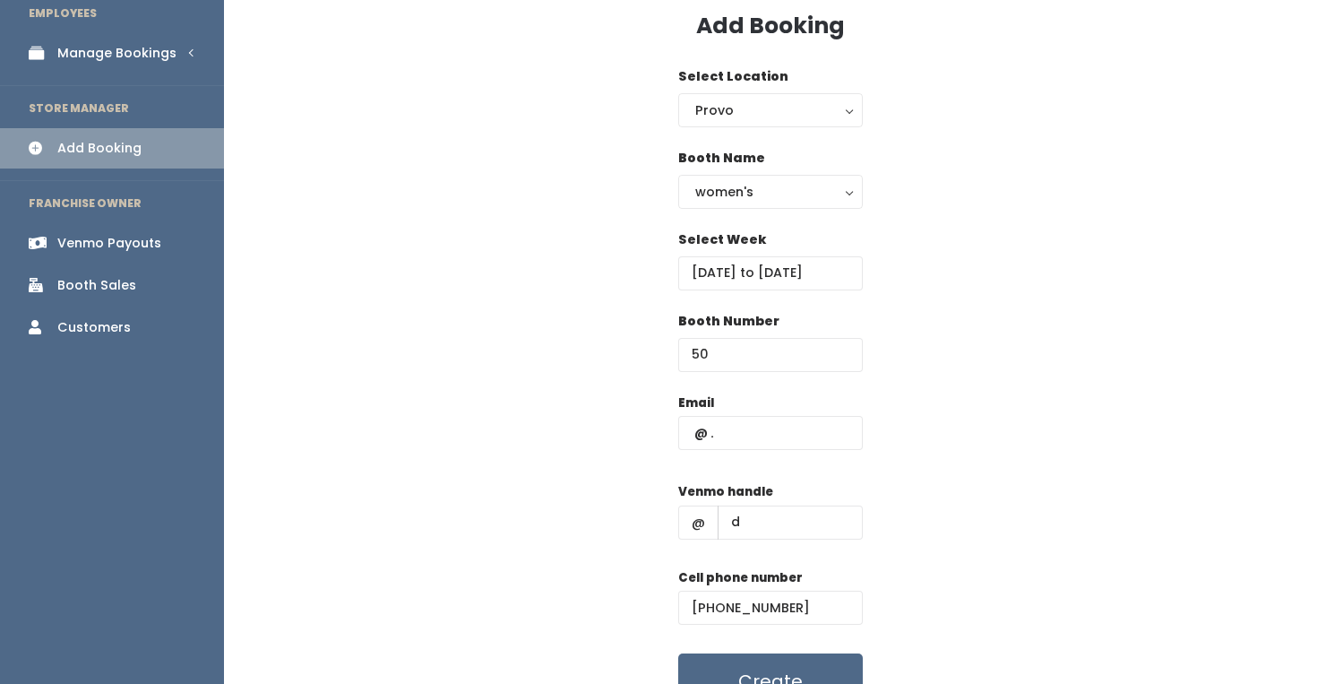
scroll to position [90, 0]
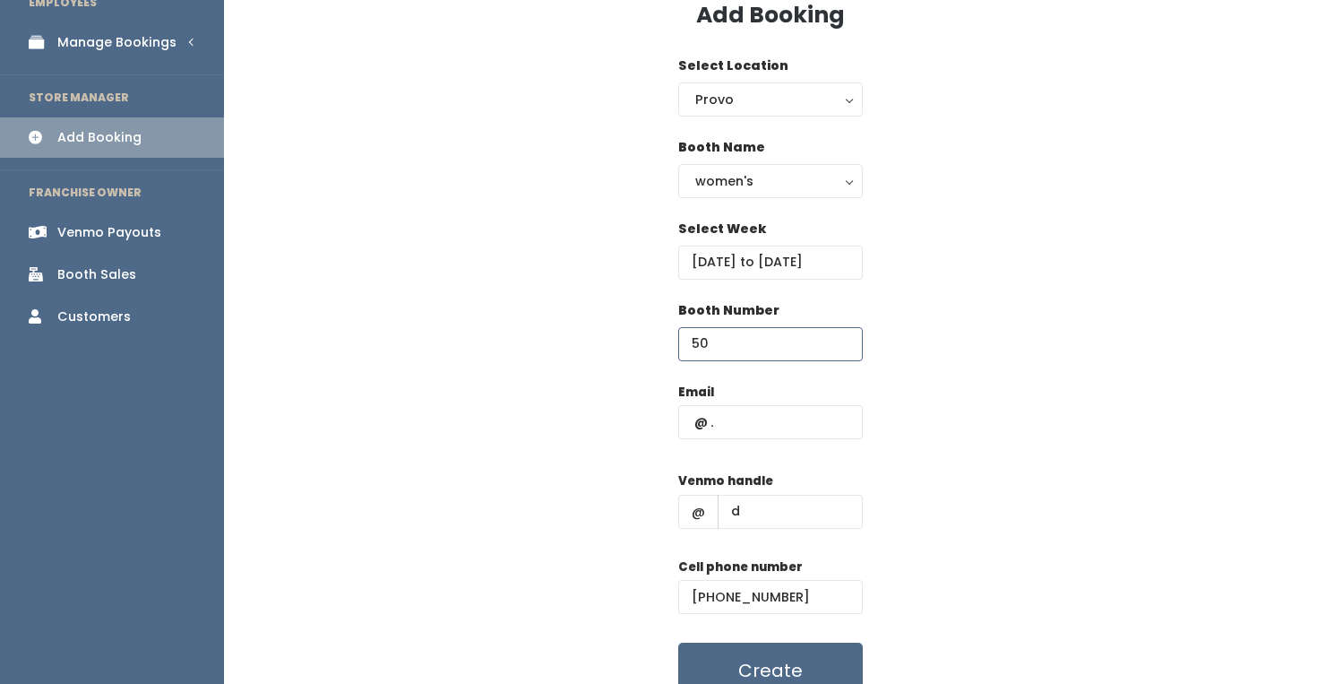
click at [1003, 382] on div "Add Booking Select Location Provo Provo Booth Name women's kid's home men's wom…" at bounding box center [770, 341] width 1093 height 756
click at [806, 421] on input "text" at bounding box center [770, 422] width 185 height 34
click at [888, 411] on div "Email Venmo handle @ d Cell phone number (555) 555-5555 Create" at bounding box center [771, 541] width 1036 height 316
click at [779, 409] on input "text" at bounding box center [770, 422] width 185 height 34
click at [771, 421] on input "text" at bounding box center [770, 422] width 185 height 34
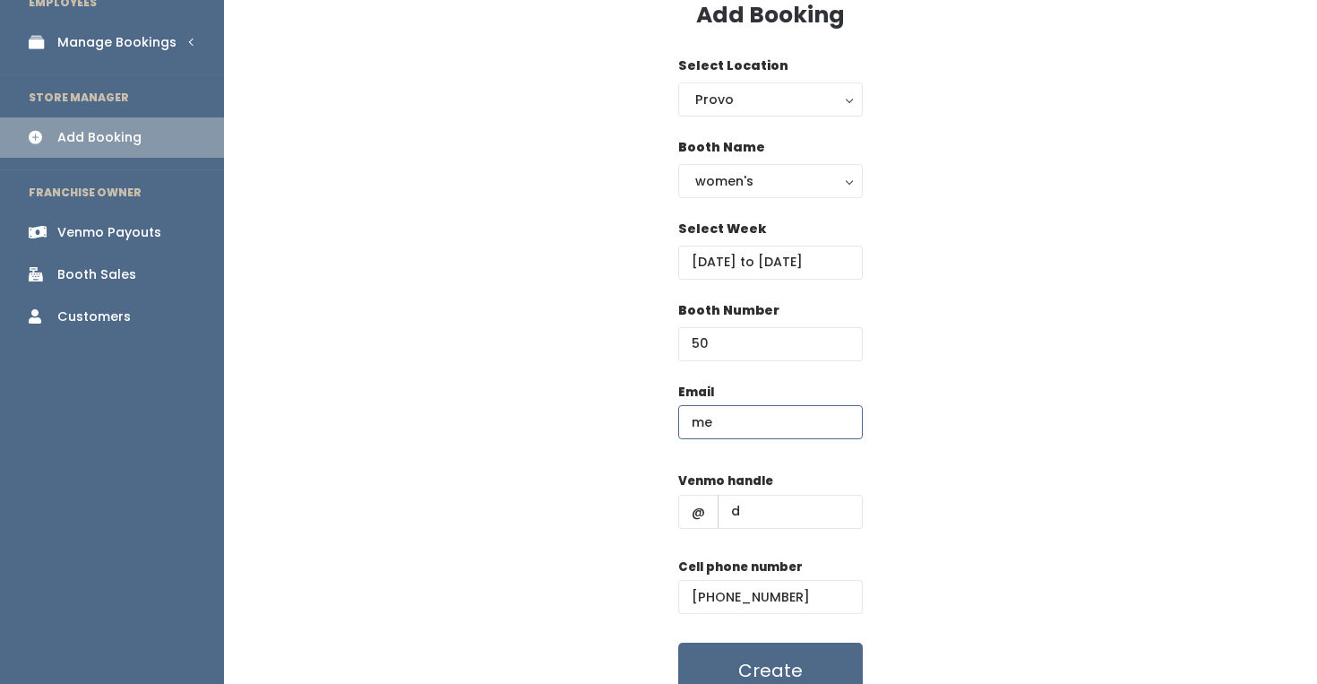
type input "m"
type input "meganebrinton@gmail.com"
click at [907, 487] on div "Email meganebrinton@gmail.com Venmo handle @ d Cell phone number (555) 555-5555…" at bounding box center [771, 541] width 1036 height 316
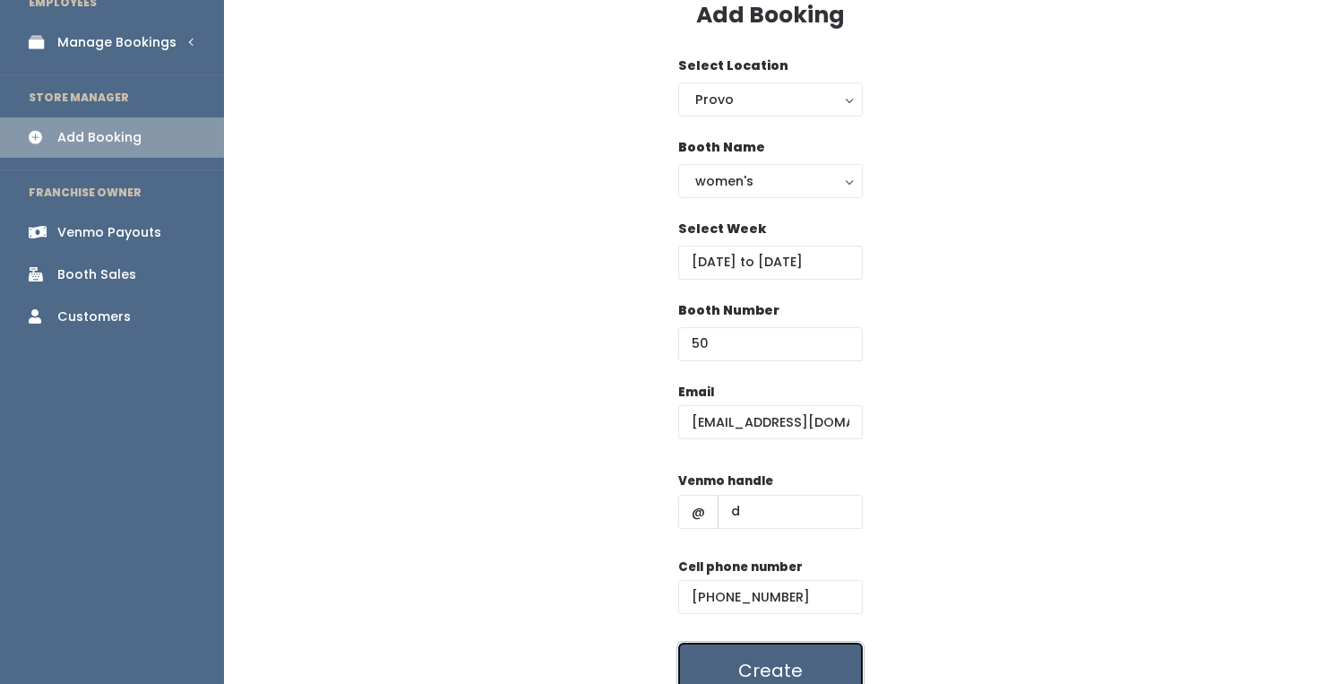
click at [797, 668] on button "Create" at bounding box center [770, 670] width 185 height 56
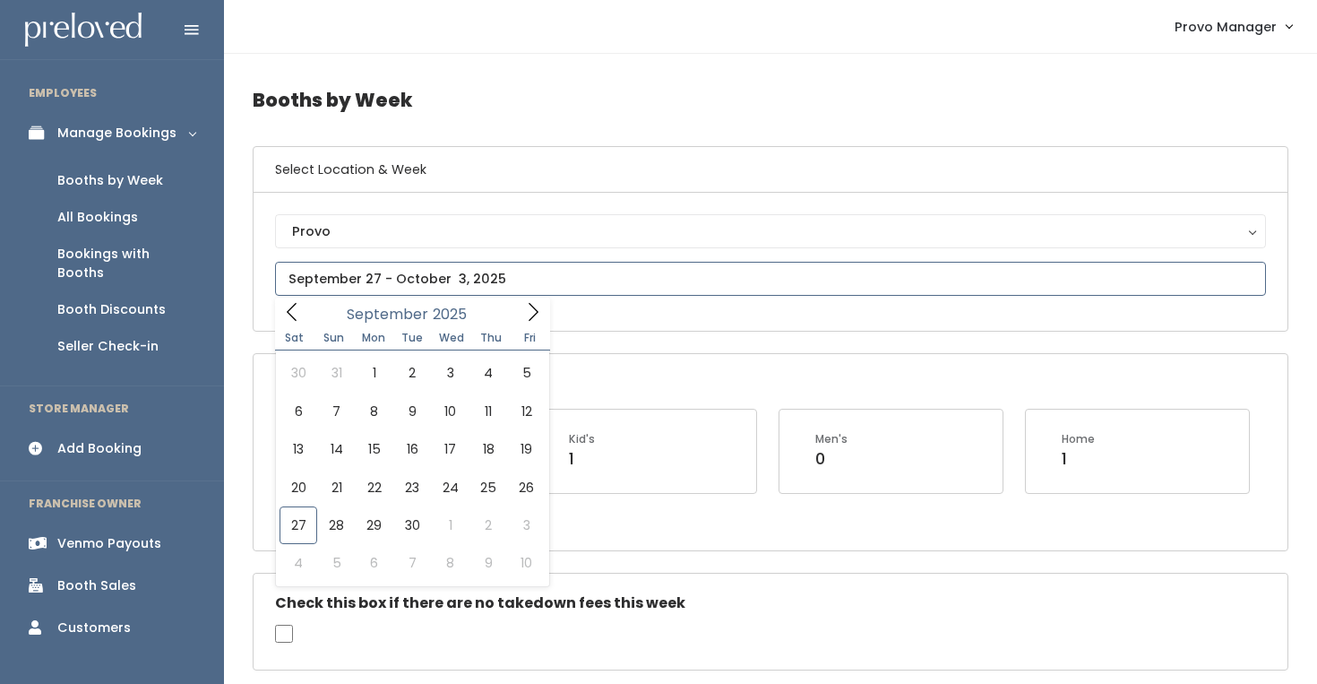
click at [433, 263] on input "text" at bounding box center [770, 279] width 991 height 34
type input "[DATE] to [DATE]"
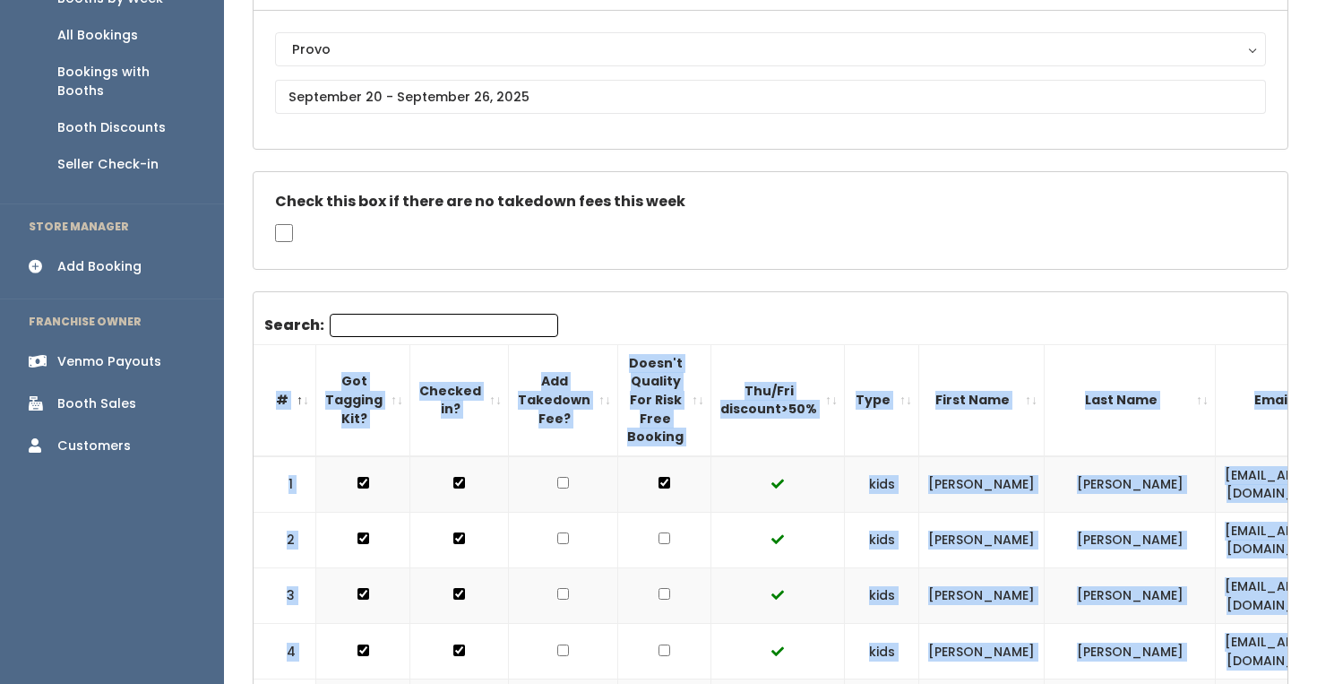
drag, startPoint x: 1198, startPoint y: 530, endPoint x: 241, endPoint y: 375, distance: 969.5
copy div "# Got Tagging Kit? Checked in? Add Takedown Fee? Doesn't Quality For Risk Free …"
